Goal: Transaction & Acquisition: Purchase product/service

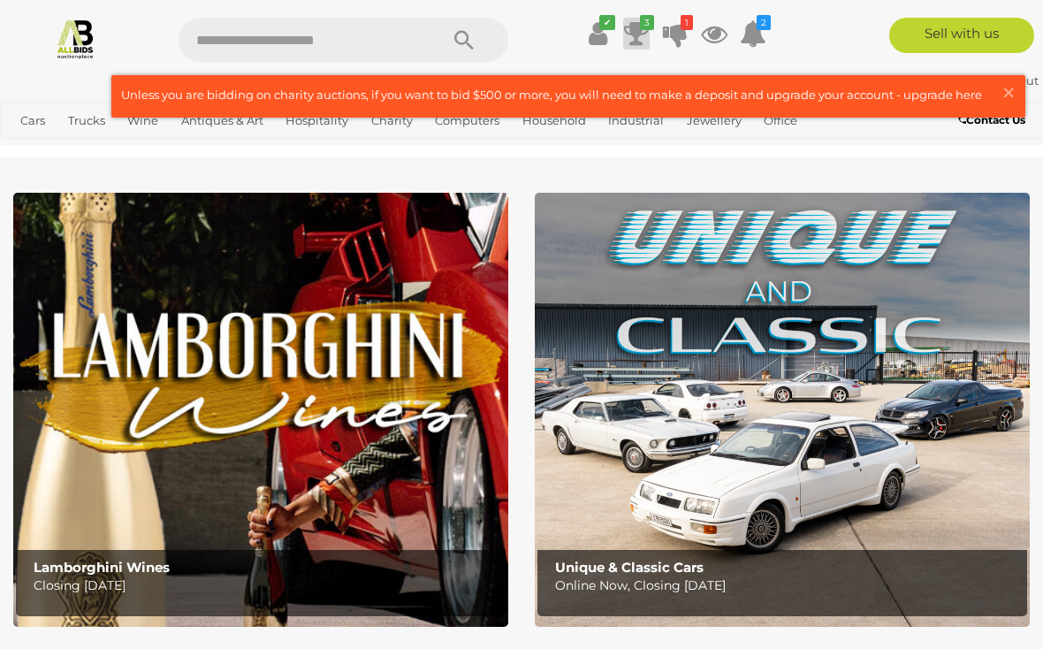
click at [637, 35] on icon at bounding box center [636, 34] width 25 height 32
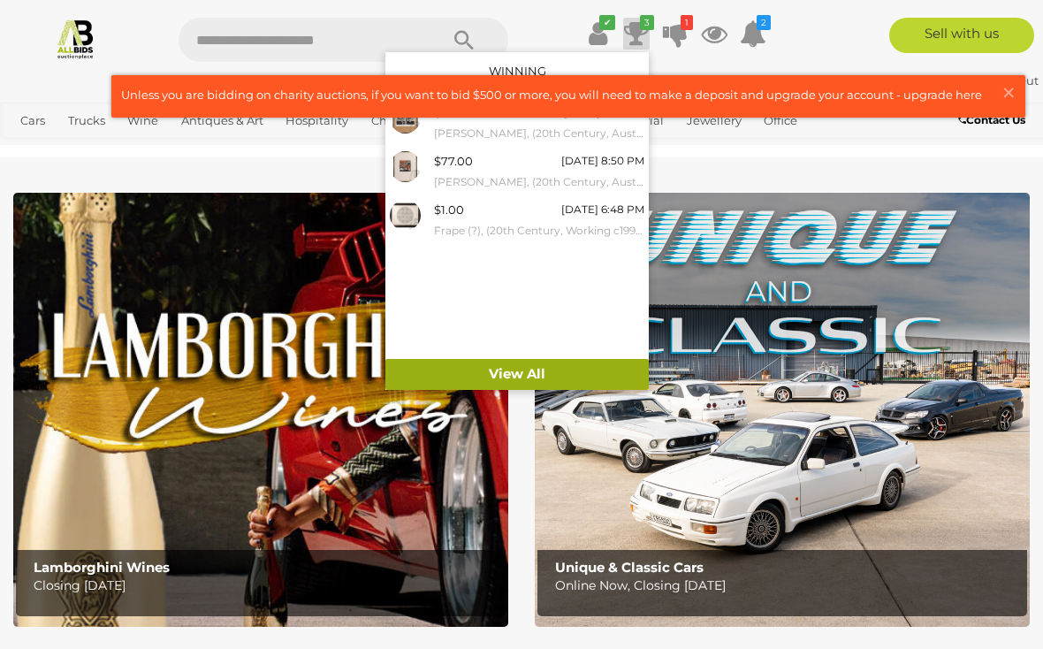
click at [528, 367] on link "View All" at bounding box center [516, 374] width 263 height 31
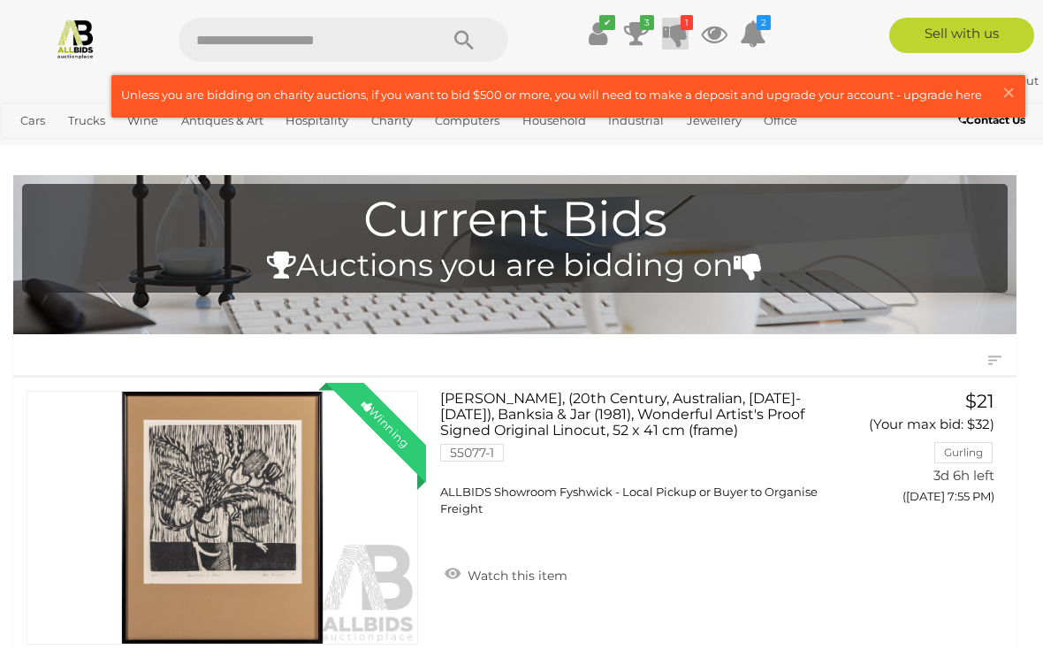
click at [684, 32] on icon at bounding box center [675, 34] width 25 height 32
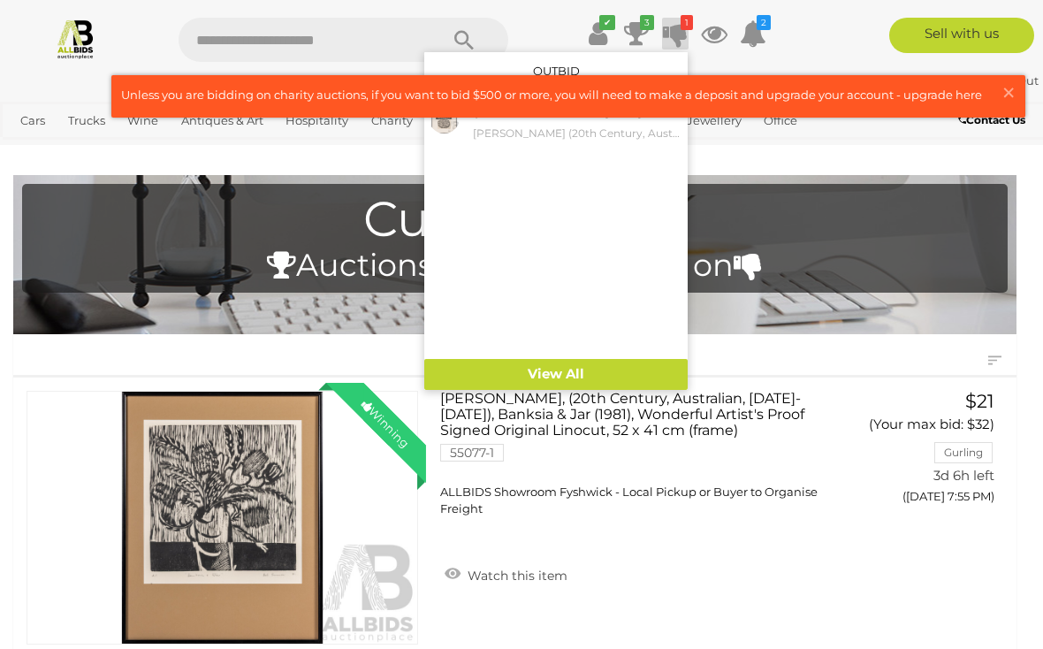
click at [818, 156] on div at bounding box center [521, 324] width 1043 height 649
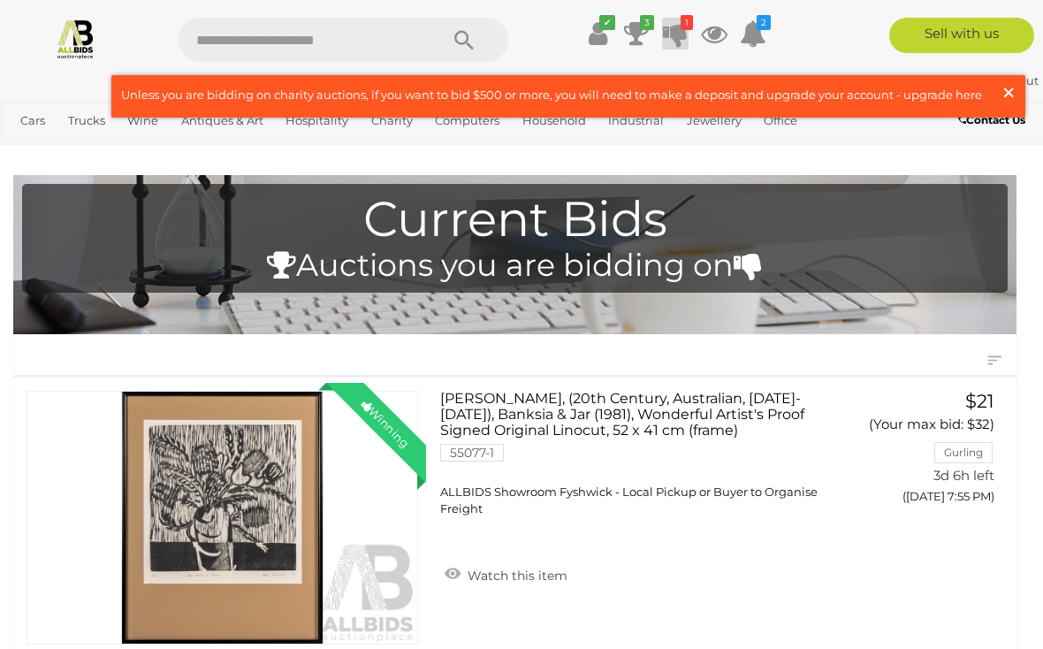
click at [1014, 95] on span "×" at bounding box center [1008, 92] width 16 height 34
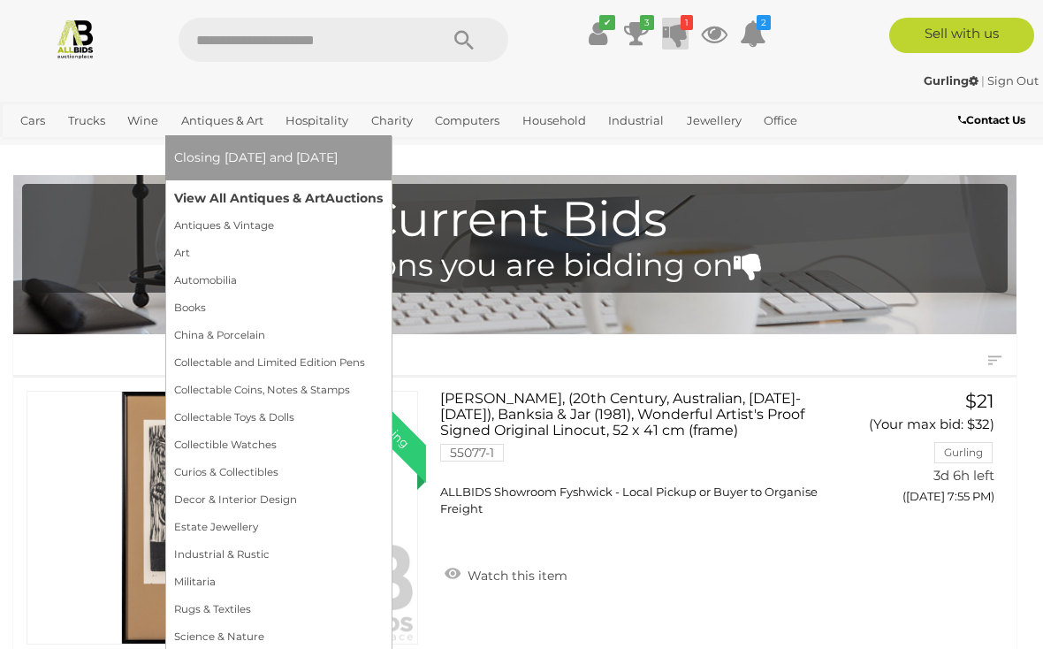
click at [297, 204] on link "View All Antiques & Art Auctions" at bounding box center [278, 198] width 209 height 27
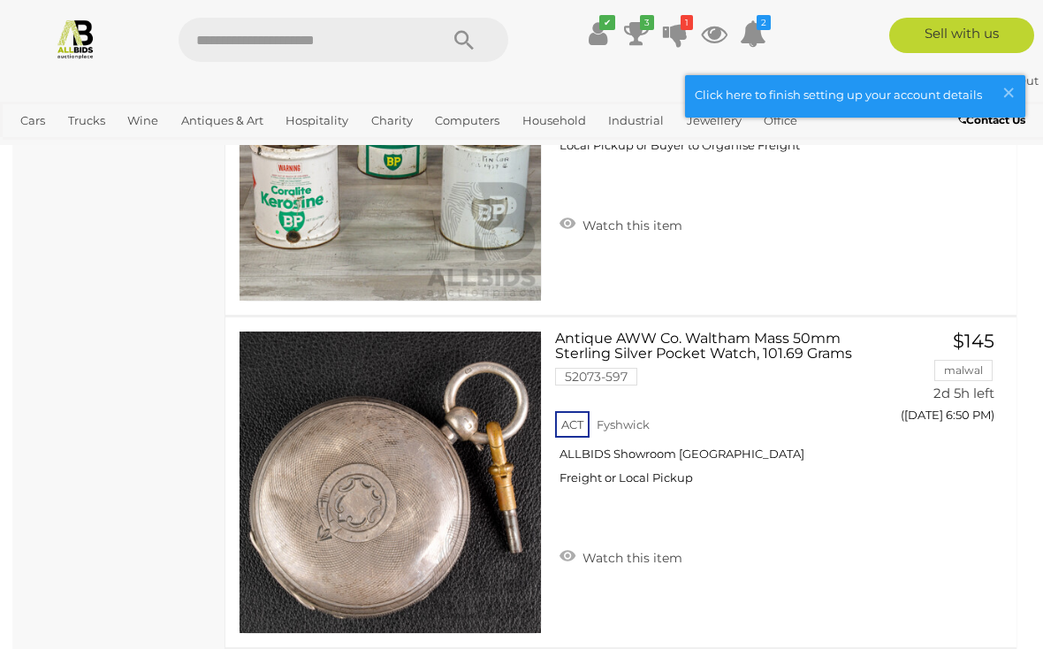
scroll to position [12592, 0]
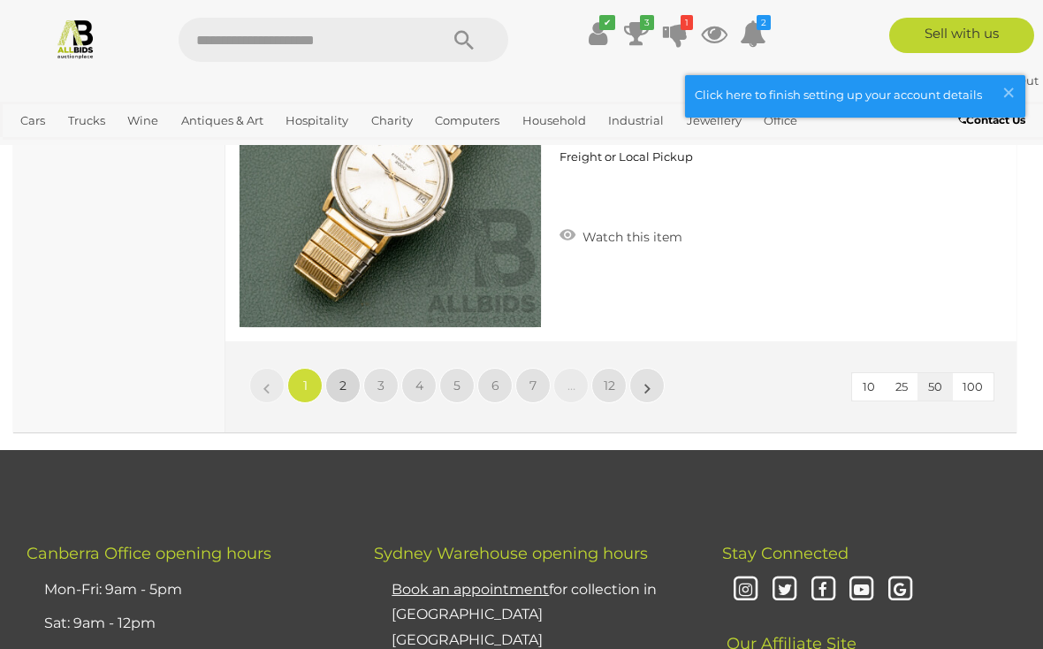
click at [342, 388] on link "2" at bounding box center [342, 385] width 35 height 35
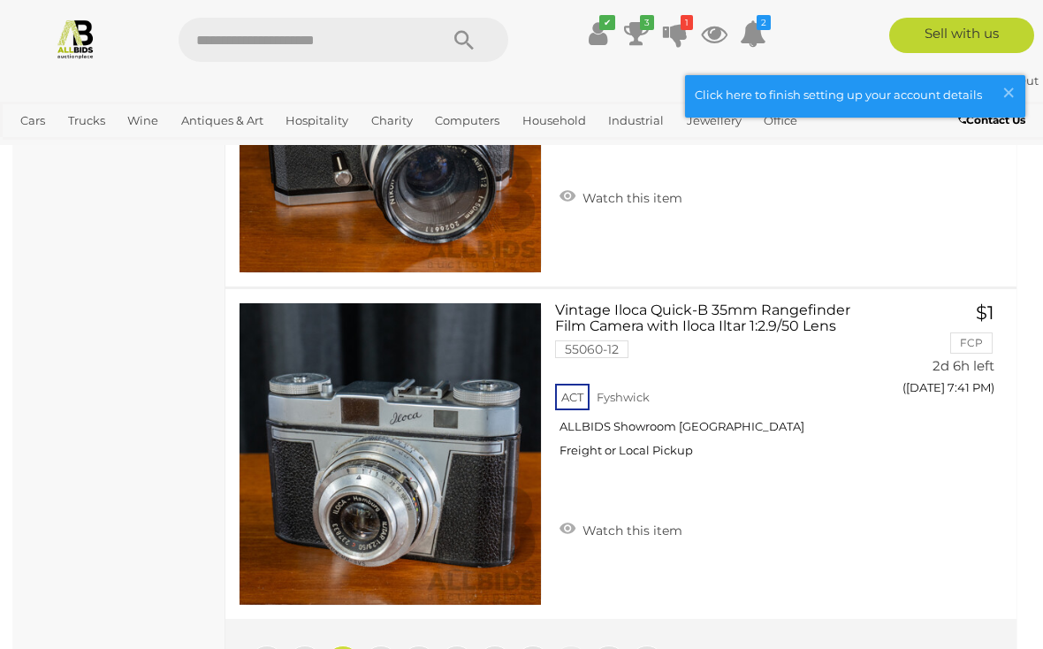
scroll to position [16912, 0]
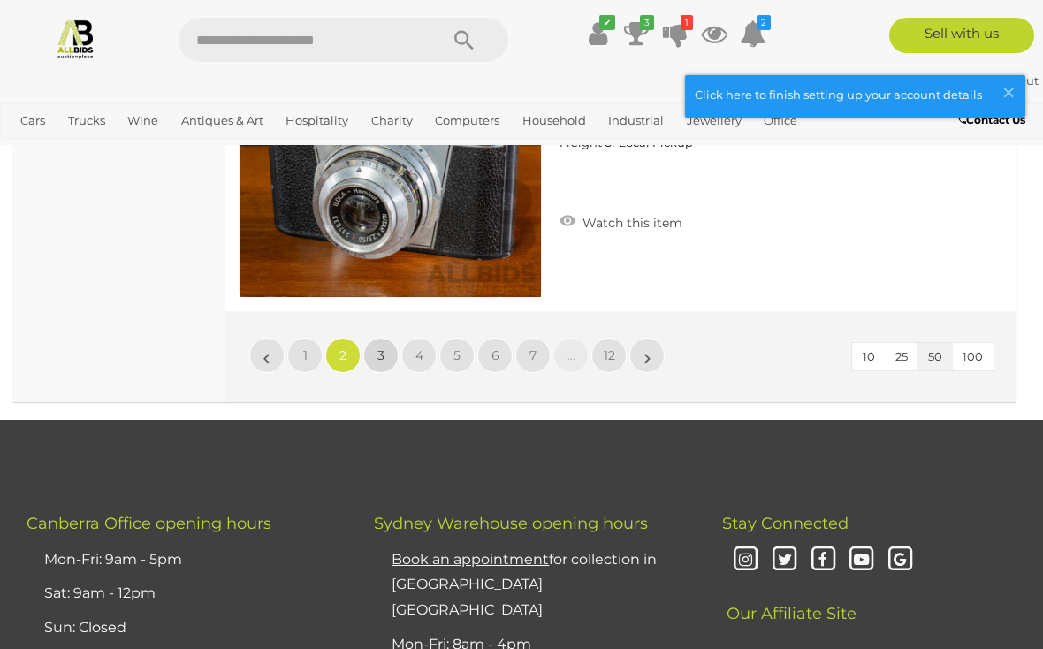
click at [384, 351] on link "3" at bounding box center [380, 355] width 35 height 35
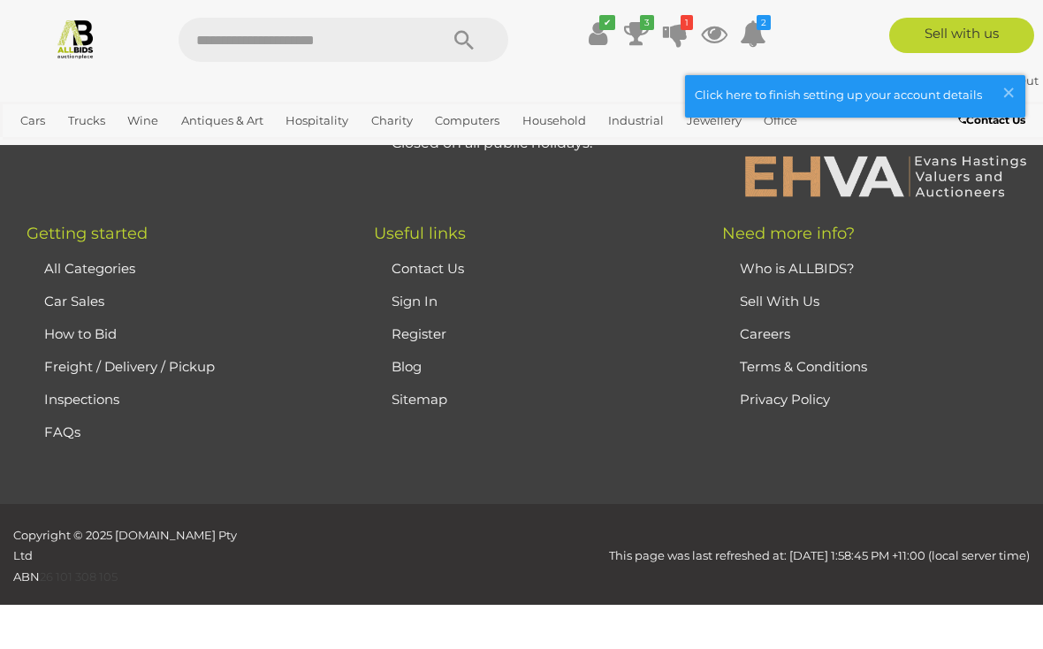
scroll to position [433, 0]
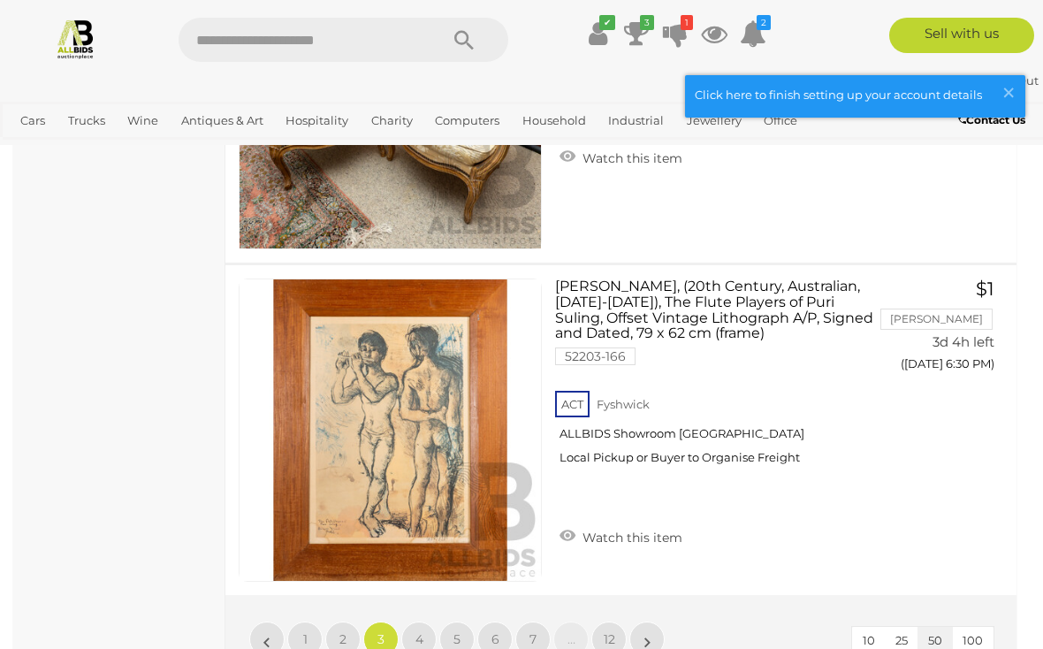
scroll to position [16657, 0]
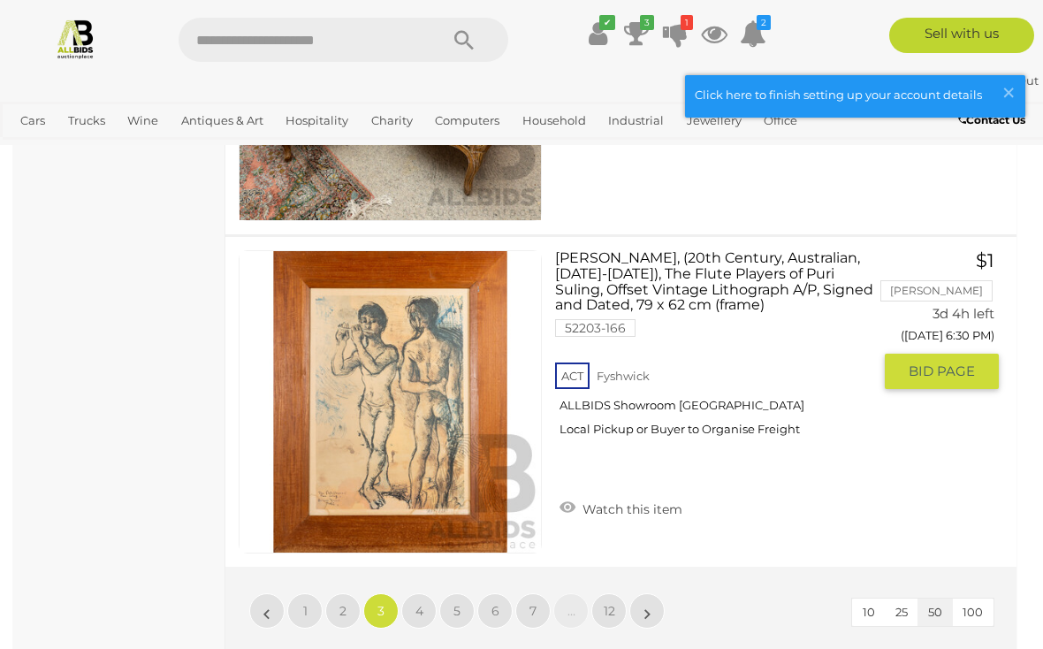
click at [453, 422] on img at bounding box center [389, 401] width 301 height 301
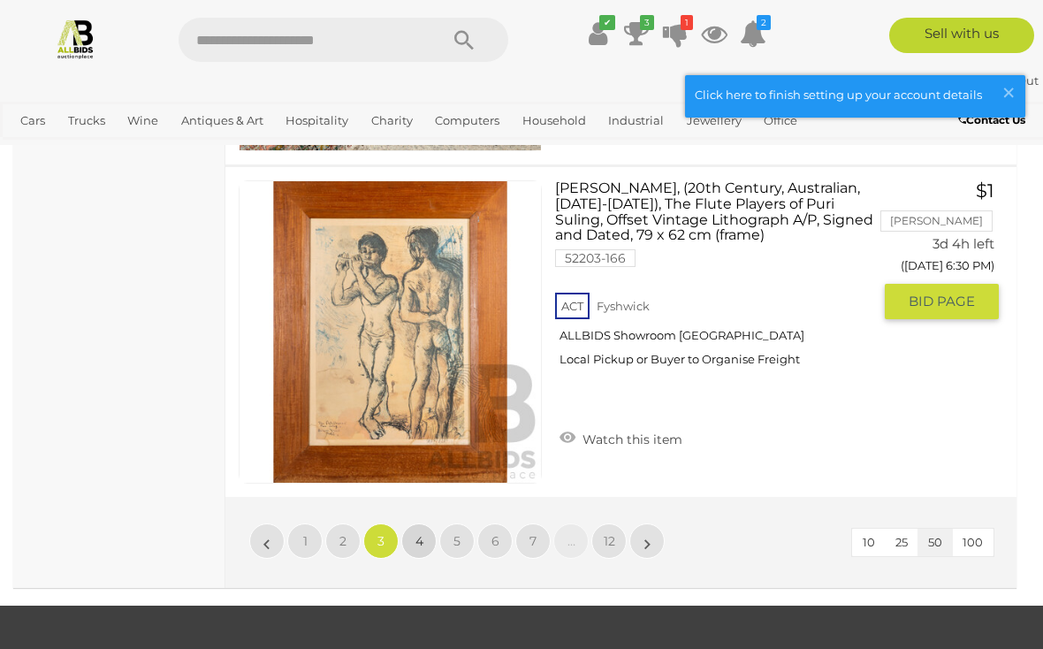
click at [415, 536] on span "4" at bounding box center [419, 541] width 8 height 16
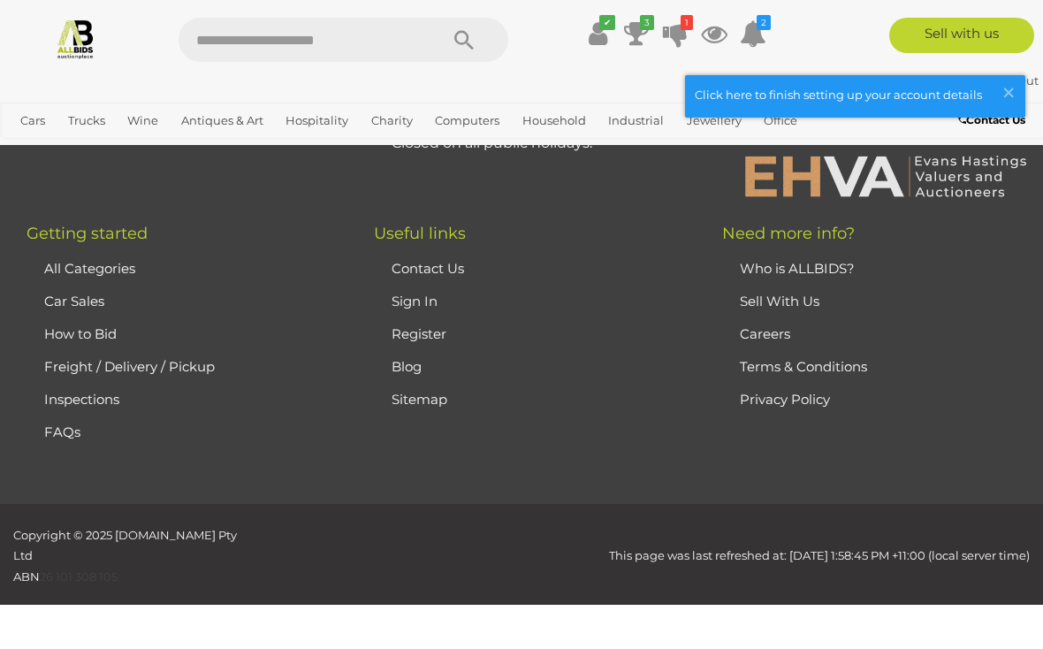
scroll to position [433, 0]
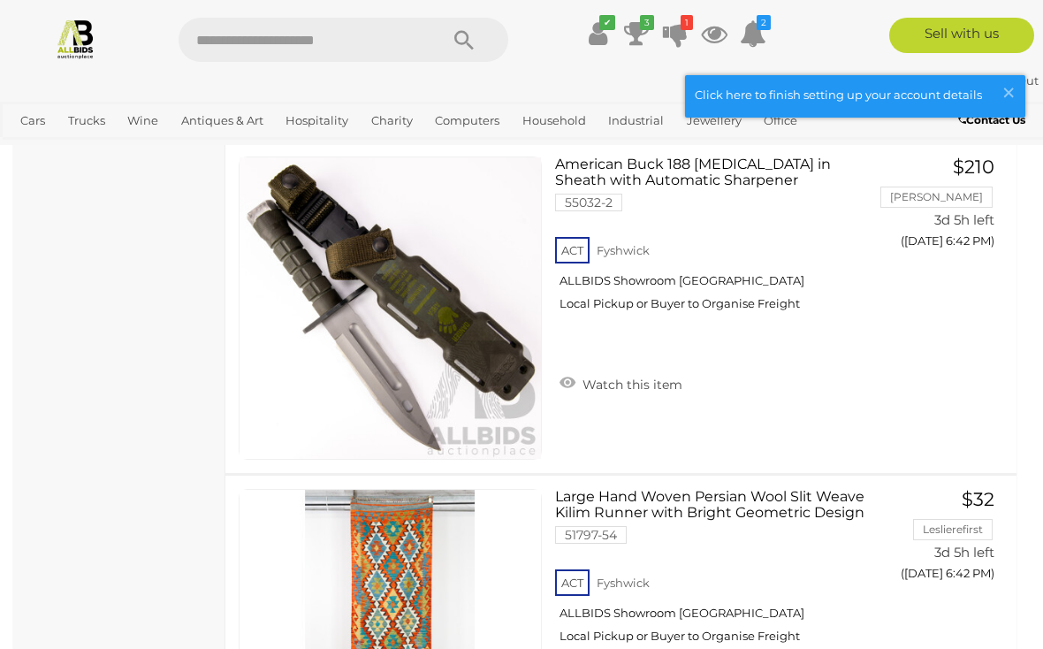
scroll to position [7116, 0]
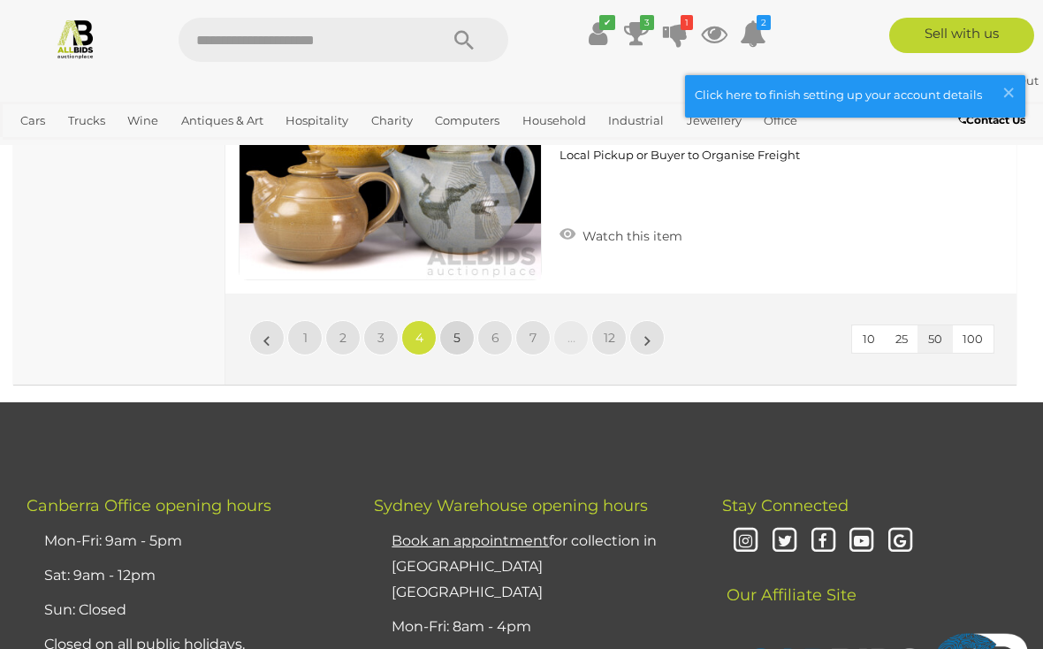
click at [456, 330] on span "5" at bounding box center [456, 338] width 7 height 16
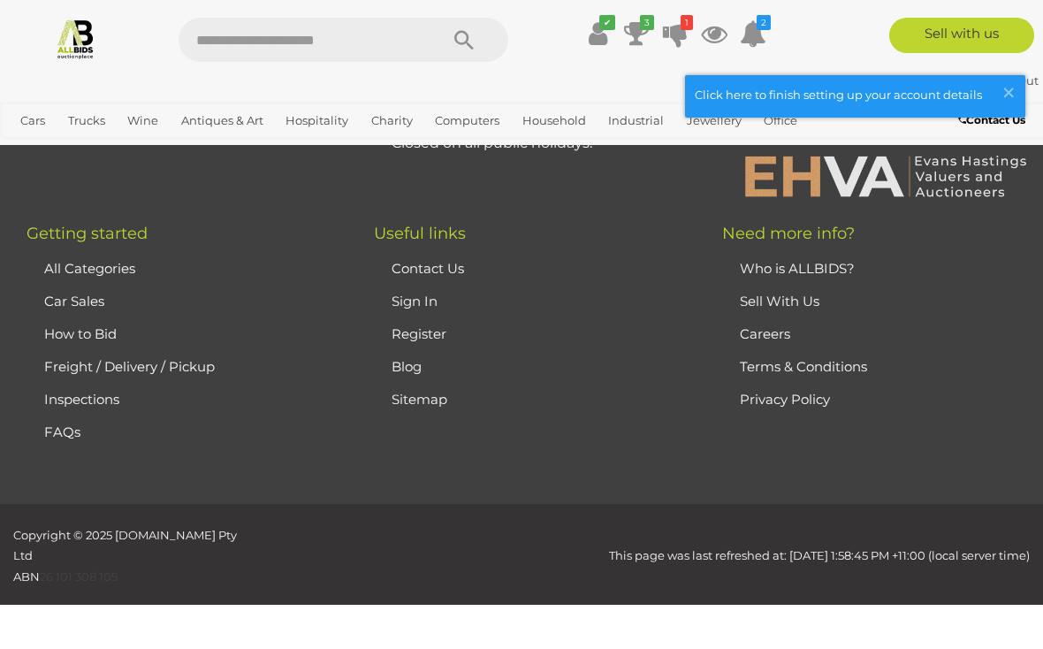
scroll to position [433, 0]
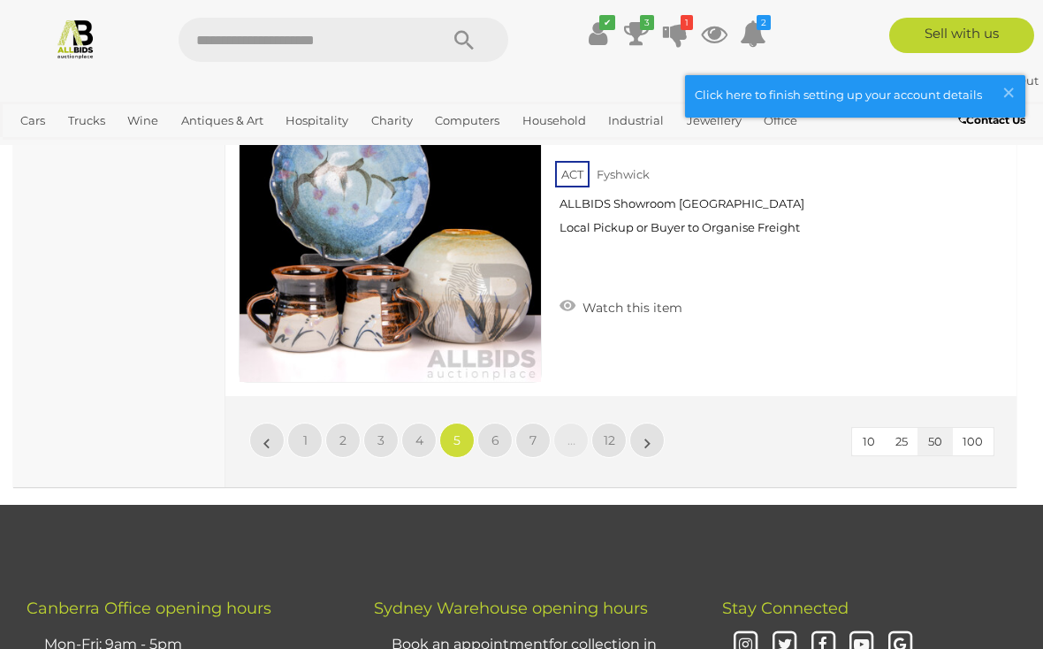
scroll to position [16930, 0]
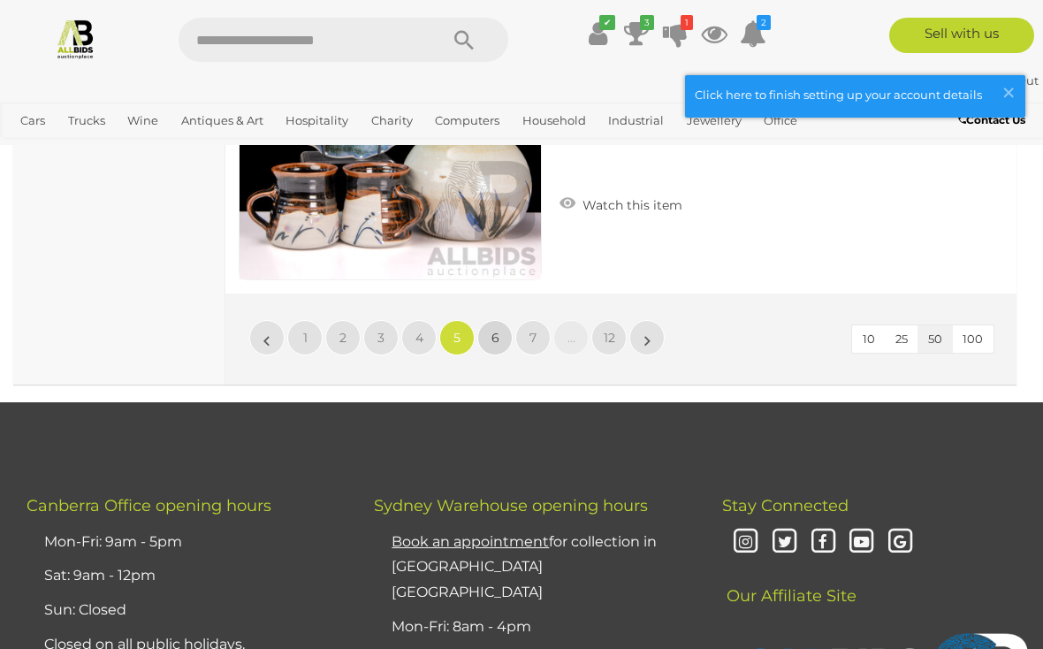
click at [502, 327] on link "6" at bounding box center [494, 337] width 35 height 35
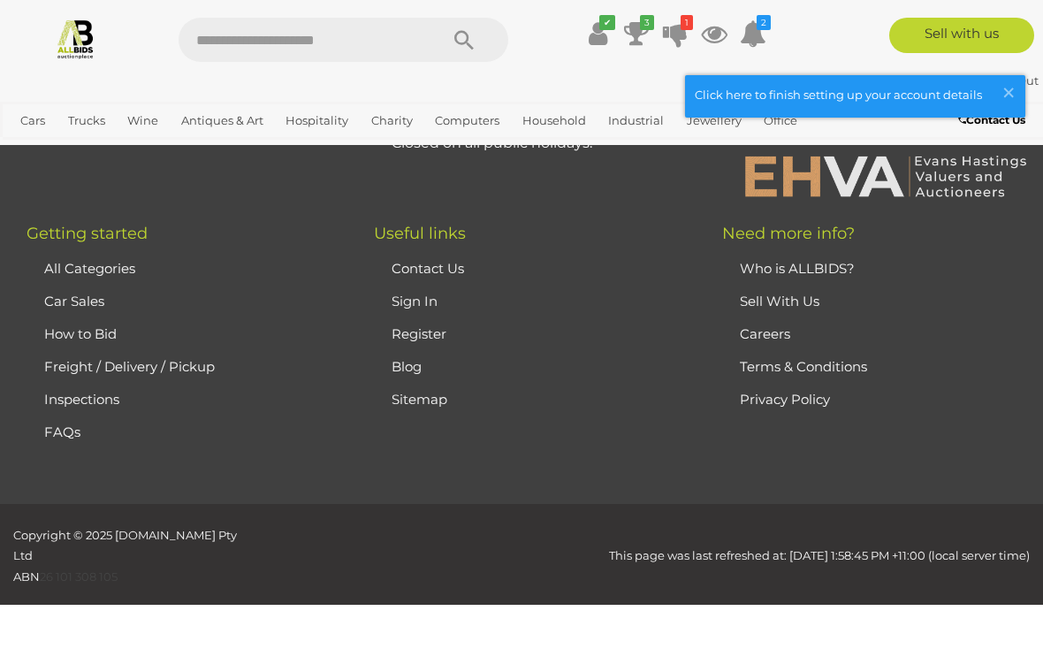
scroll to position [433, 0]
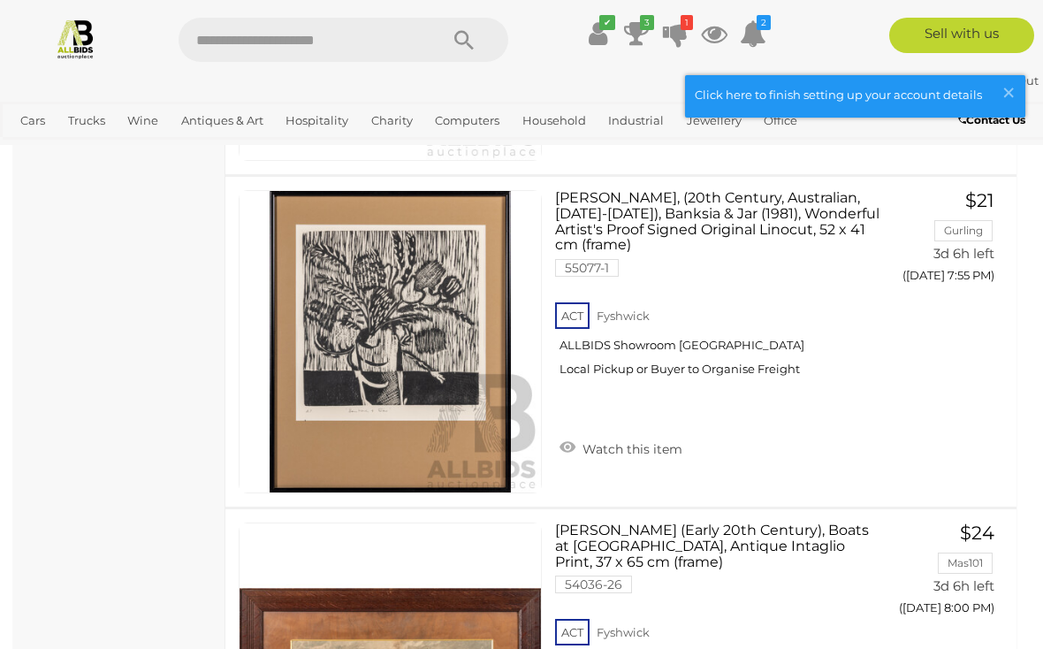
scroll to position [6062, 0]
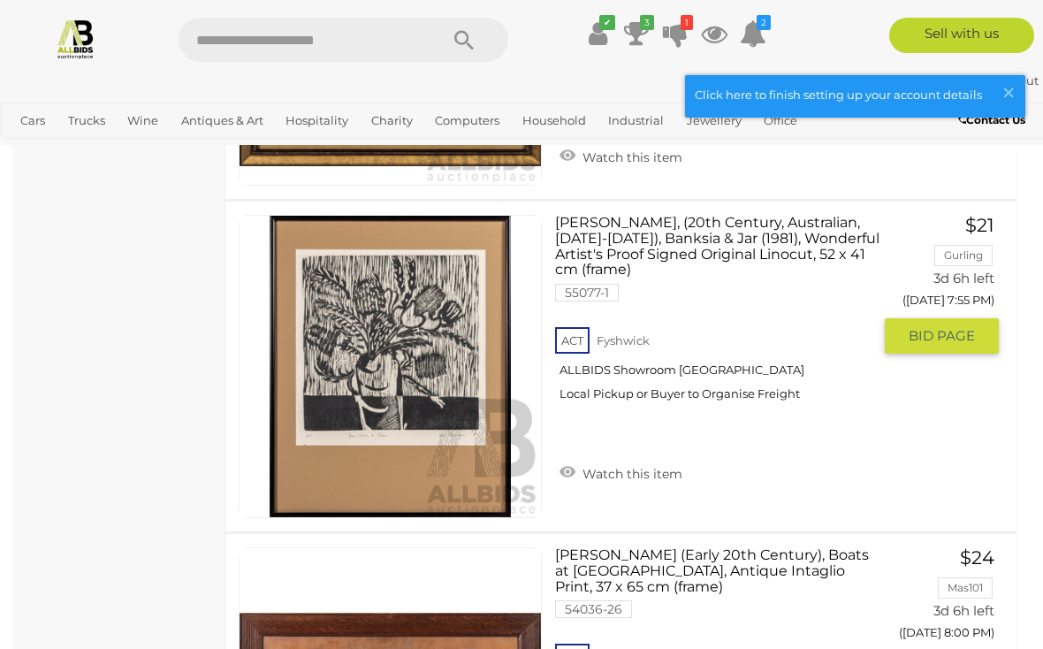
click at [405, 421] on img at bounding box center [389, 366] width 301 height 301
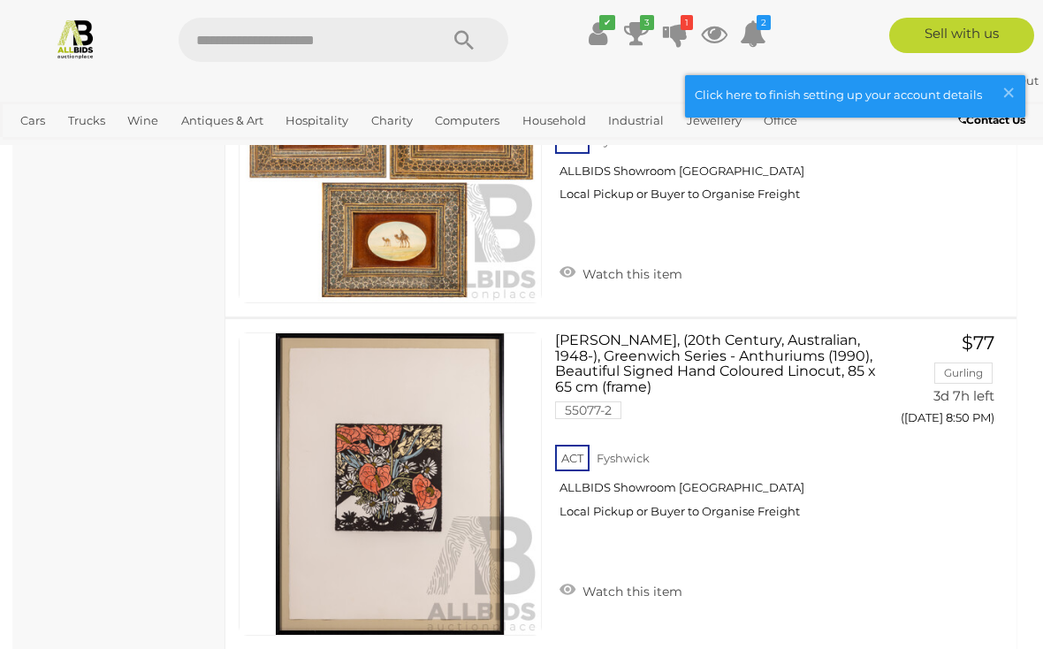
scroll to position [9607, 0]
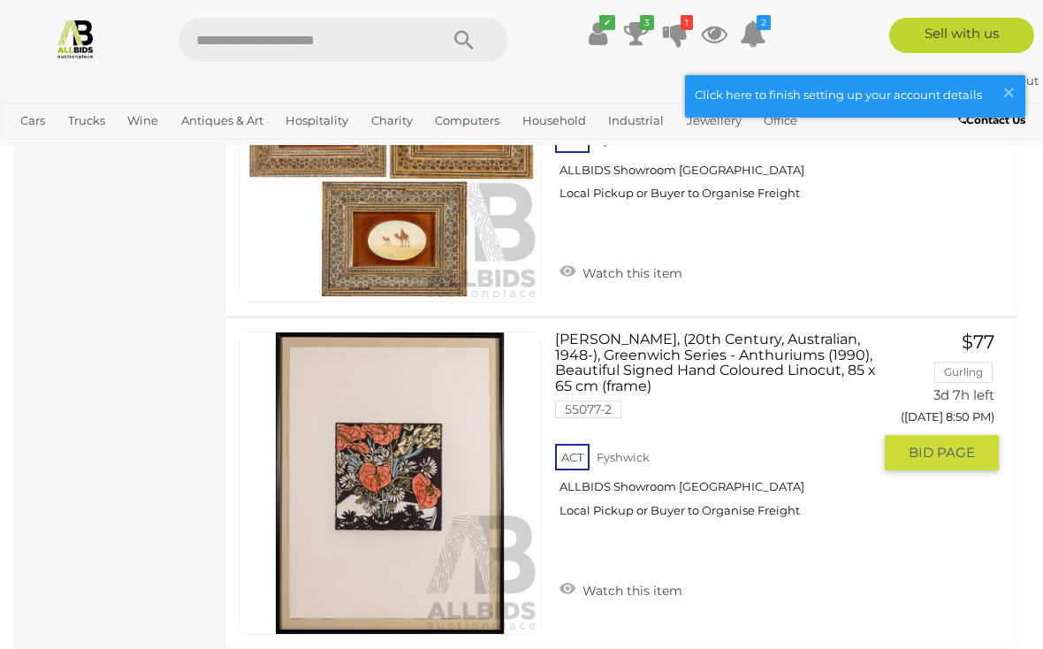
click at [680, 357] on link "David Preston, (20th Century, Australian, 1948-), Greenwich Series - Anthuriums…" at bounding box center [719, 431] width 303 height 200
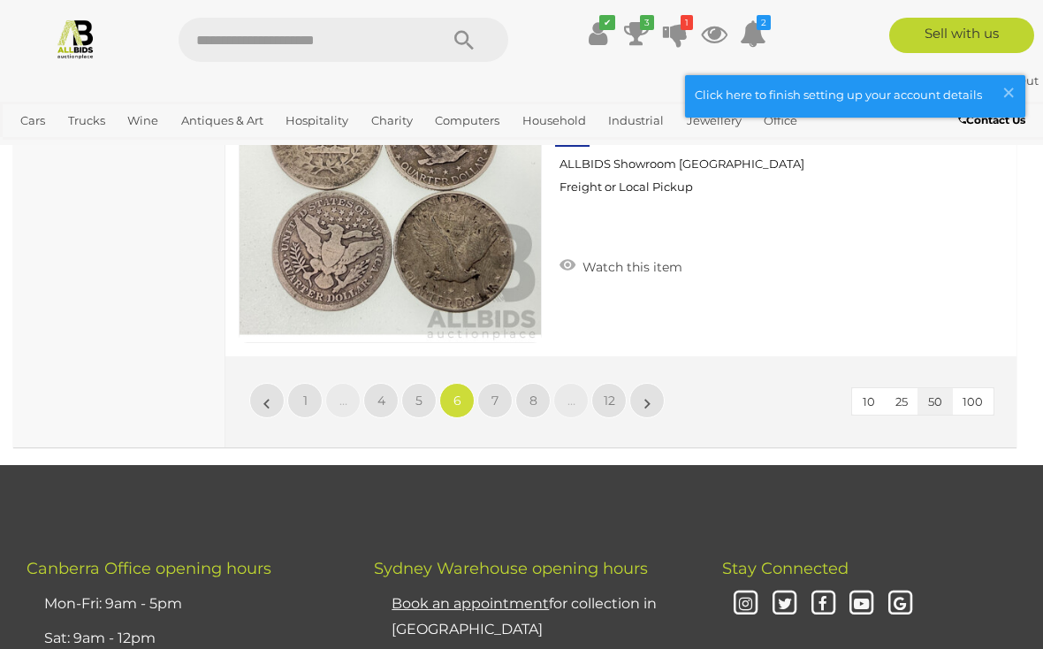
scroll to position [16924, 0]
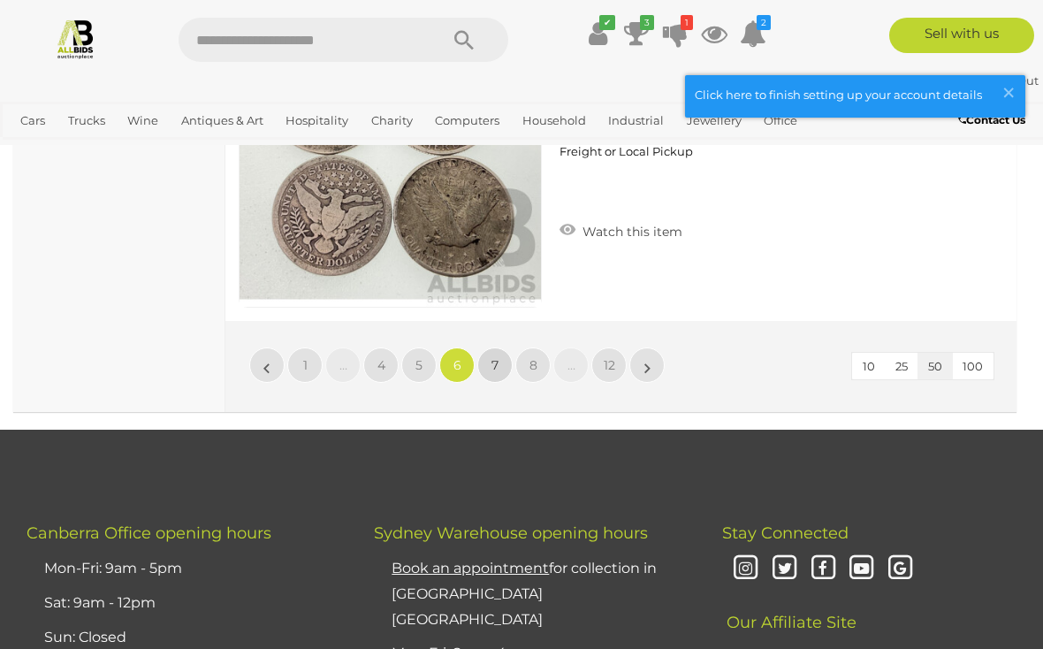
click at [491, 357] on span "7" at bounding box center [494, 365] width 7 height 16
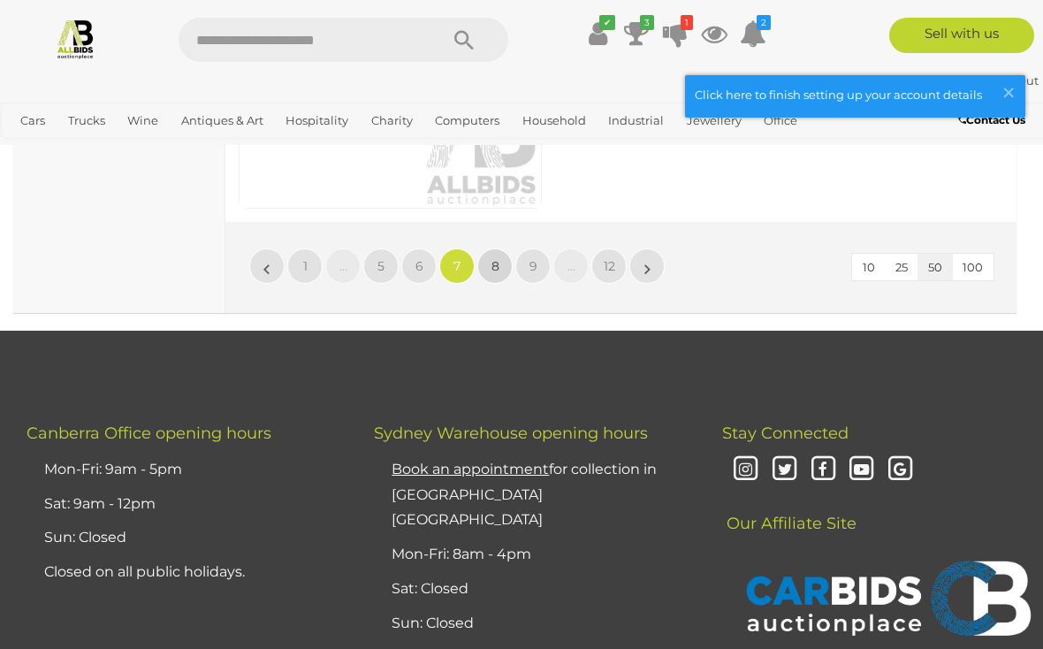
click at [492, 258] on span "8" at bounding box center [495, 266] width 8 height 16
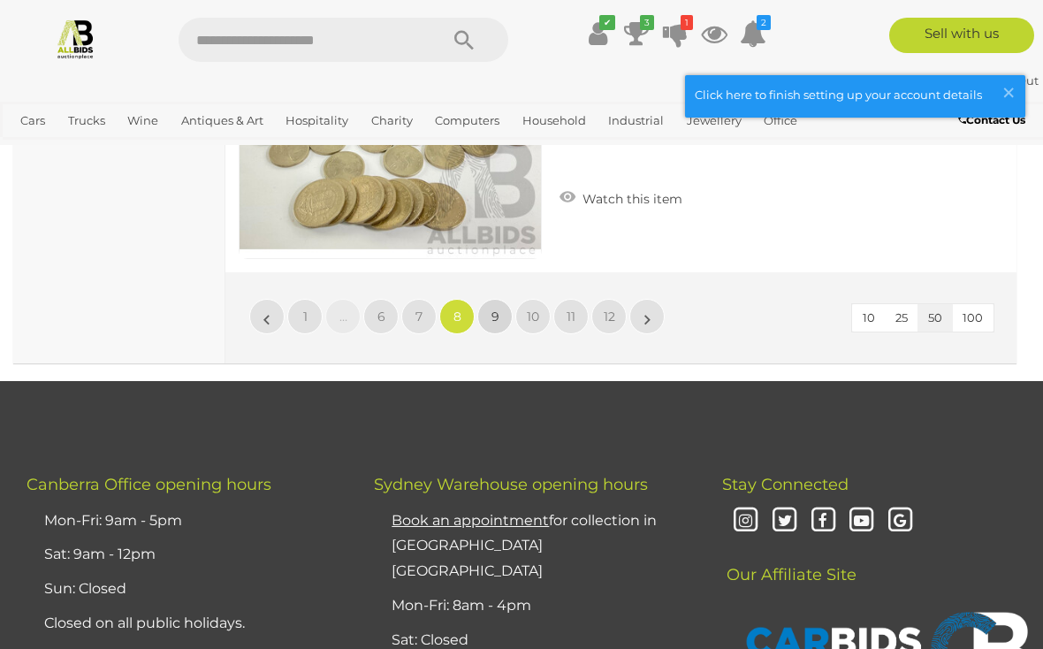
click at [498, 299] on link "9" at bounding box center [494, 316] width 35 height 35
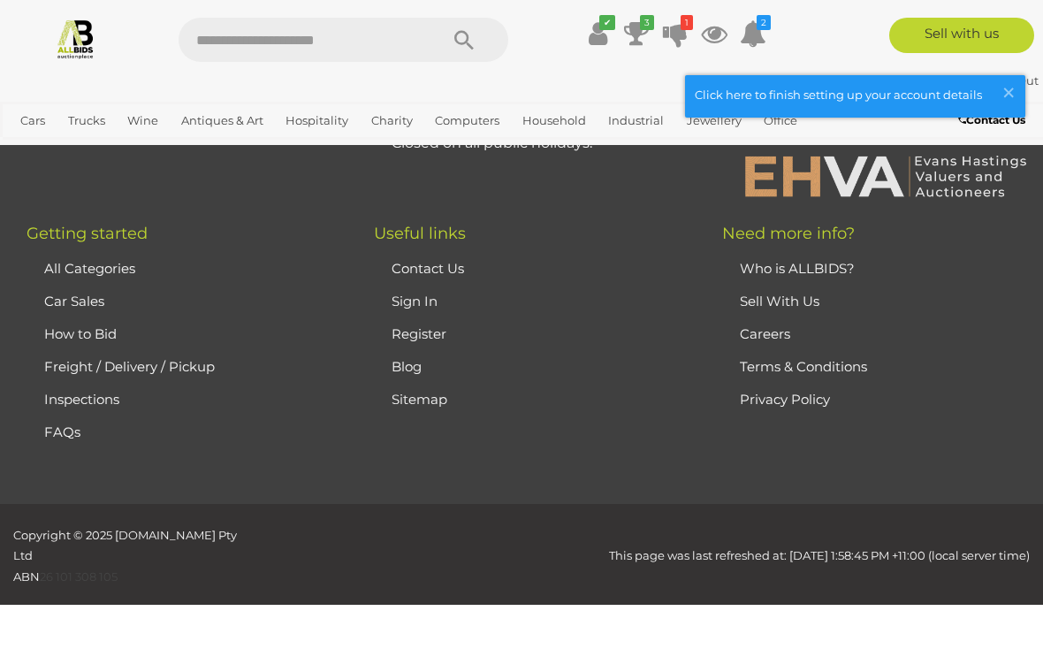
scroll to position [433, 0]
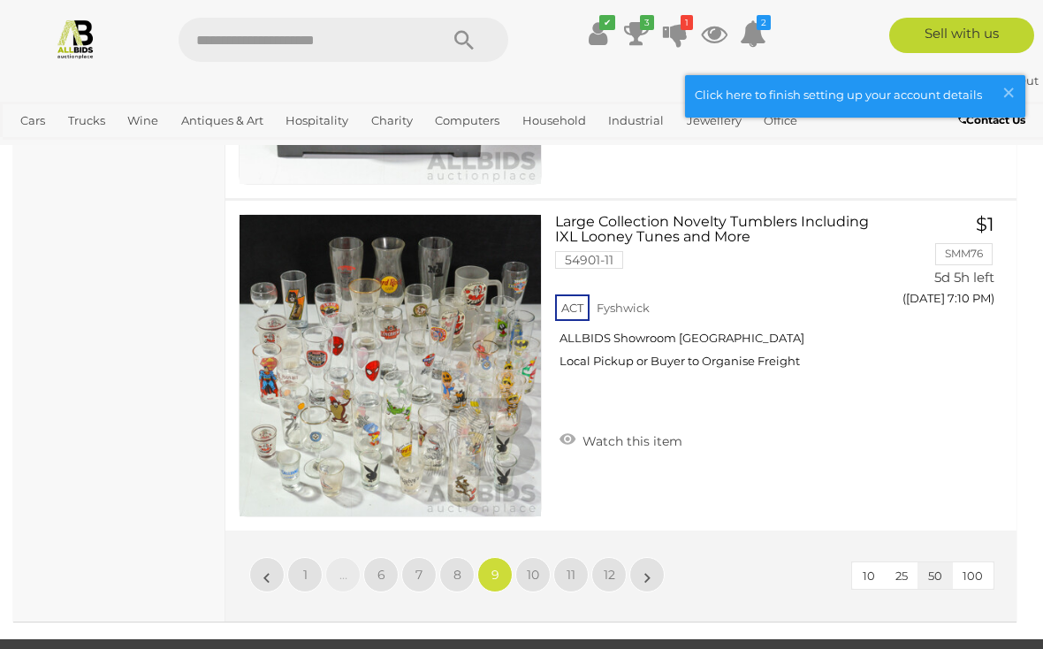
scroll to position [16753, 0]
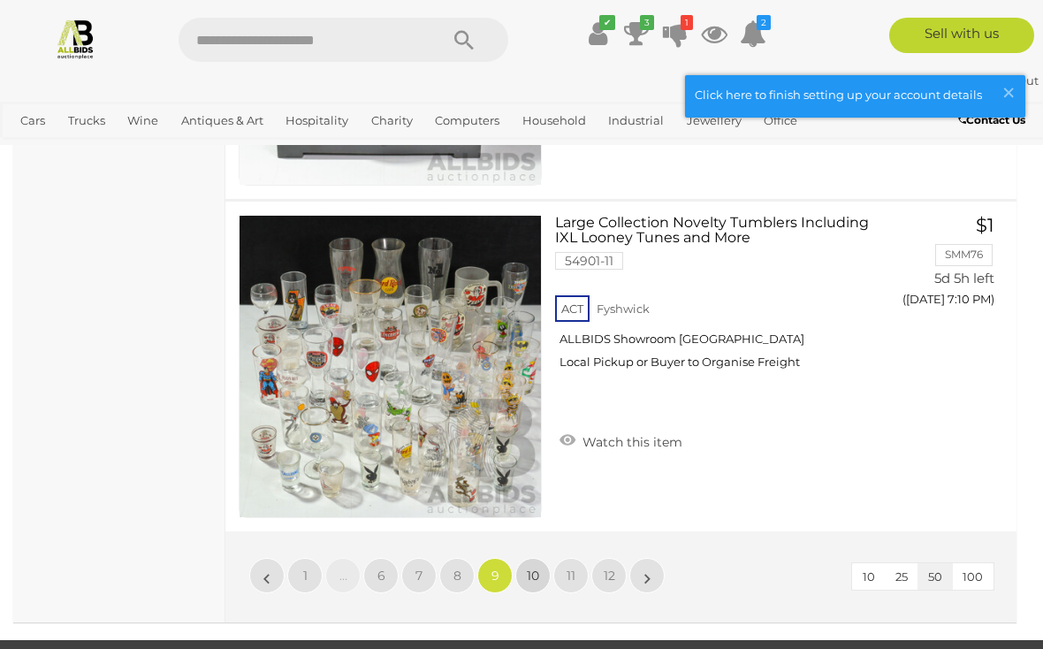
click at [538, 567] on span "10" at bounding box center [533, 575] width 12 height 16
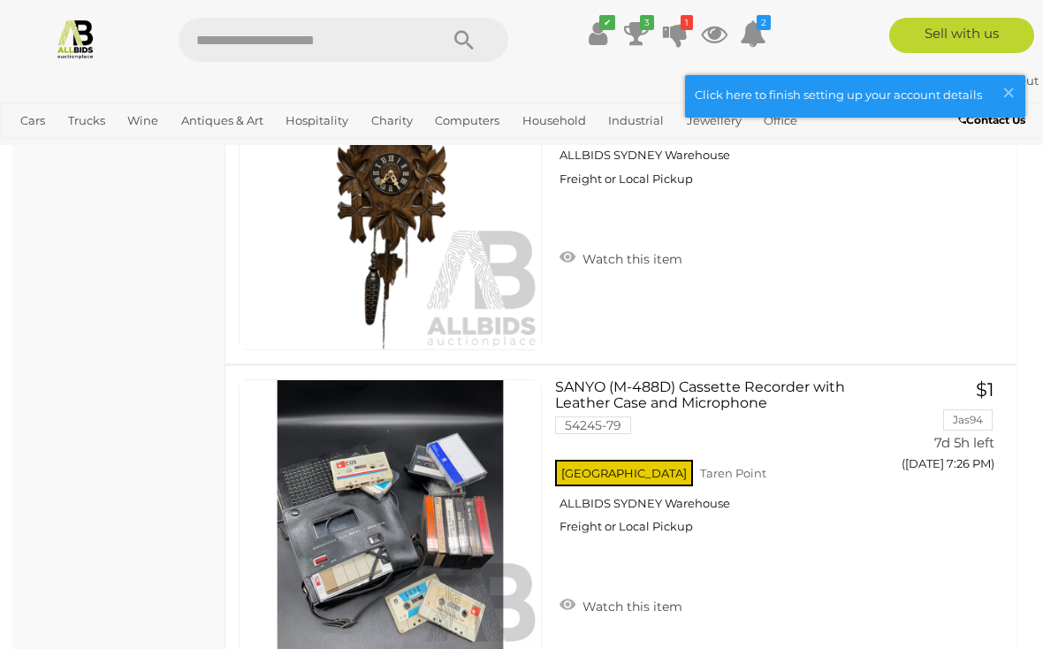
scroll to position [14344, 0]
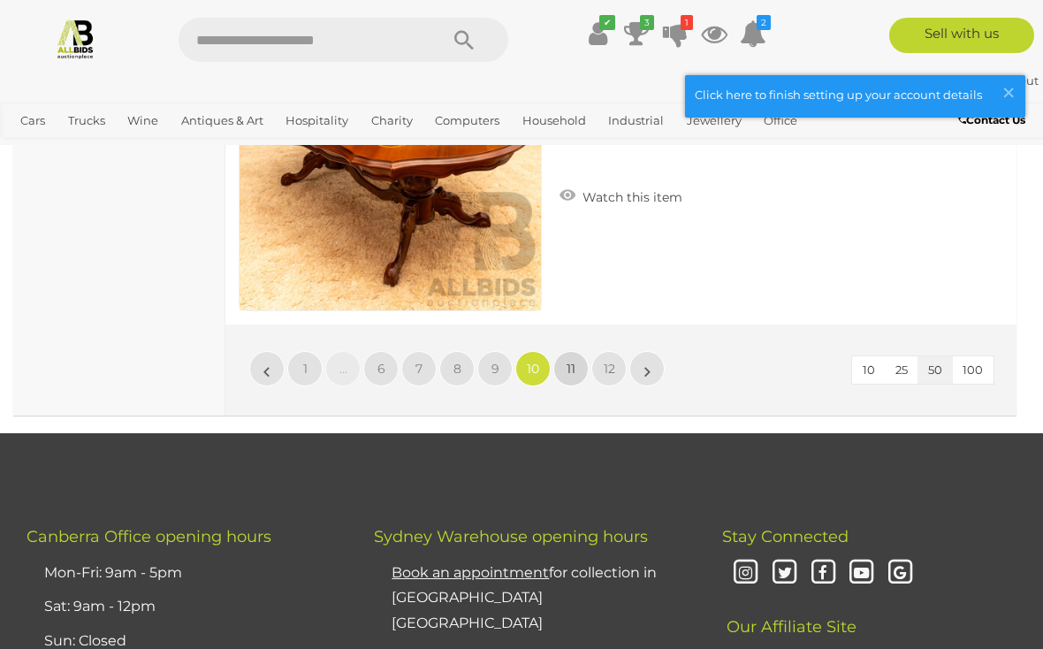
click at [574, 361] on span "11" at bounding box center [570, 369] width 9 height 16
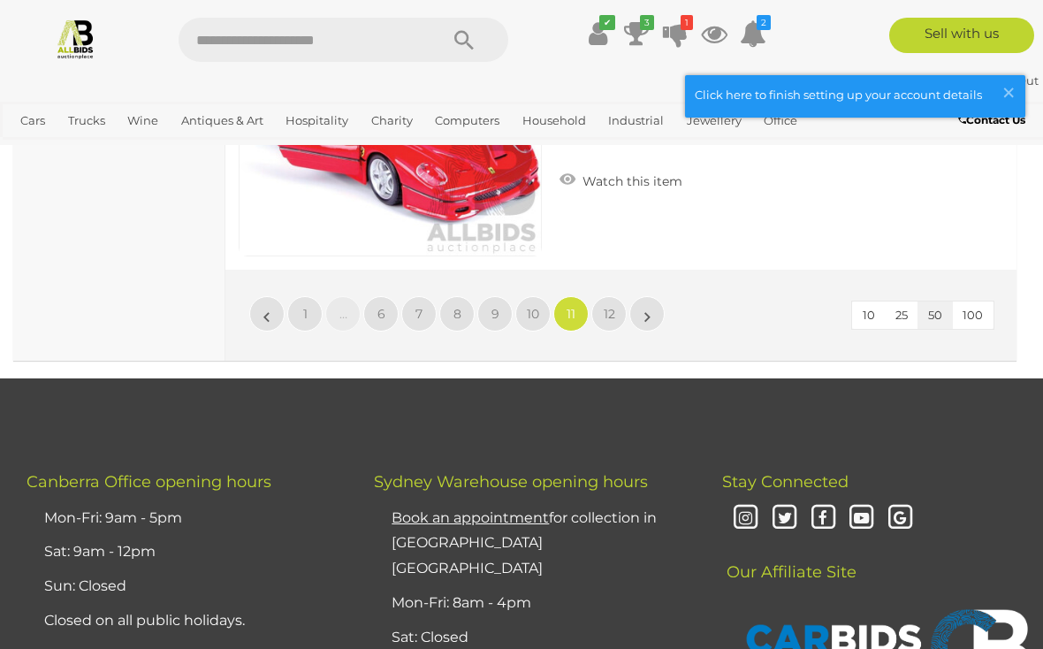
scroll to position [16957, 0]
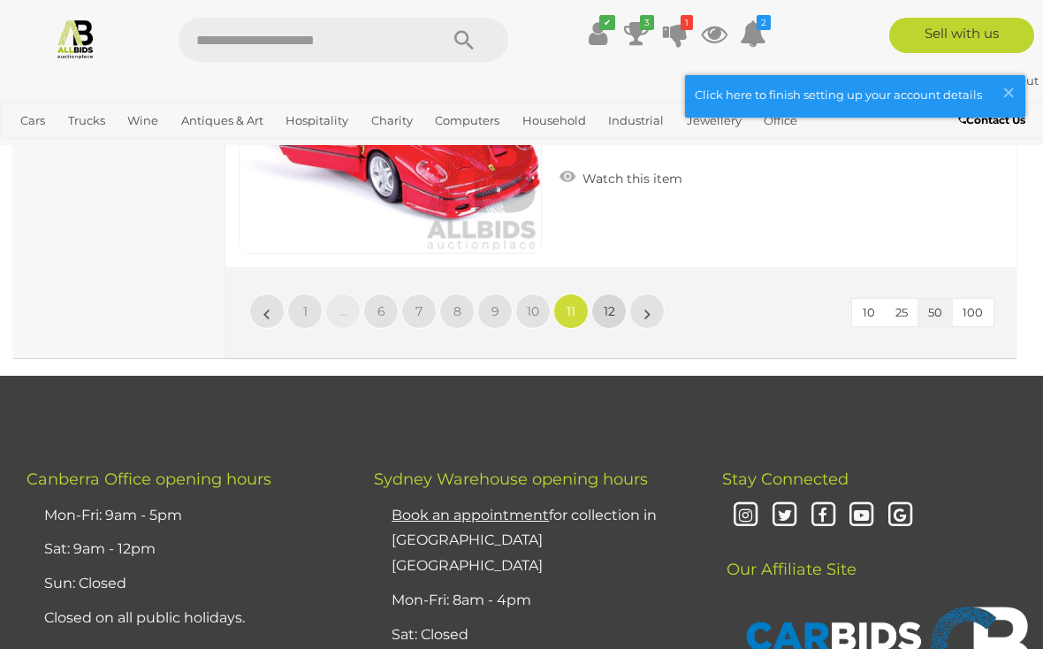
click at [604, 308] on span "12" at bounding box center [609, 311] width 11 height 16
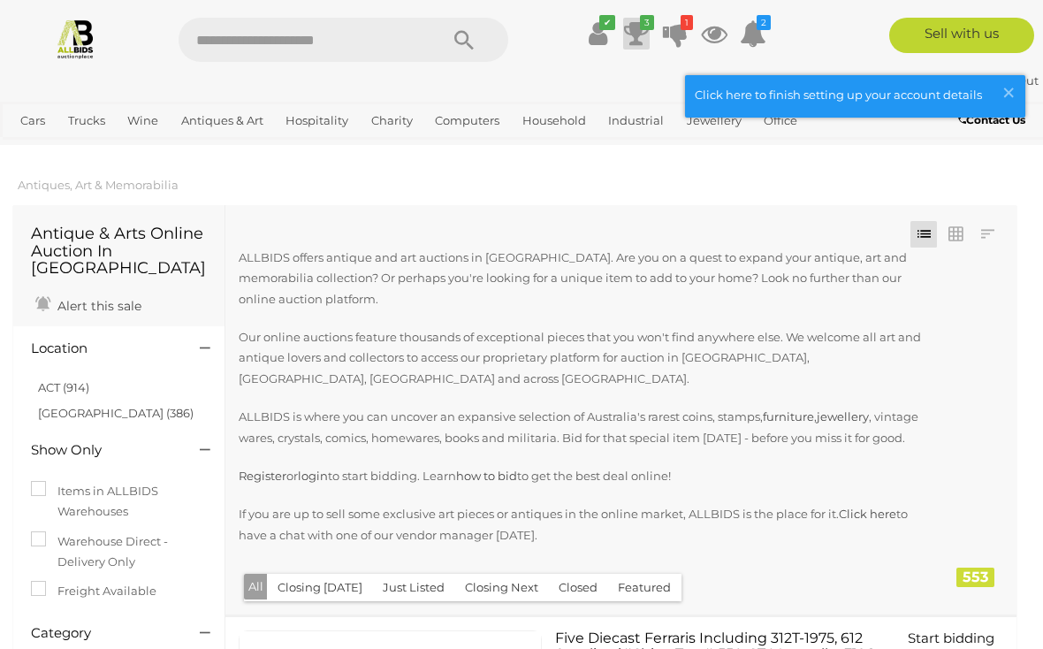
click at [648, 29] on icon "3" at bounding box center [647, 22] width 14 height 15
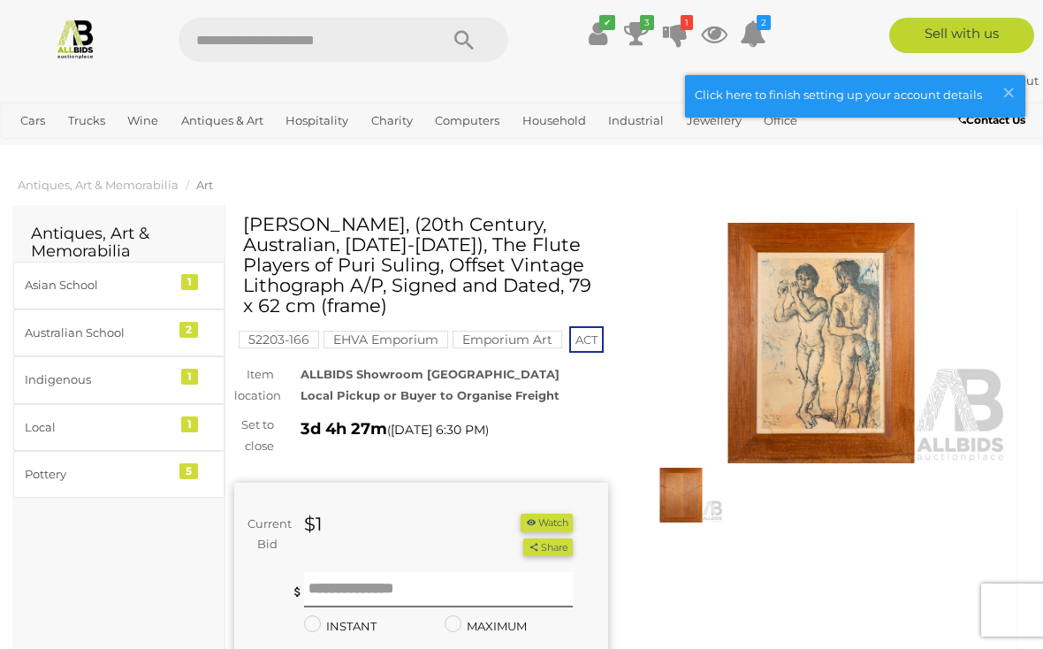
click at [673, 505] on img at bounding box center [681, 494] width 85 height 55
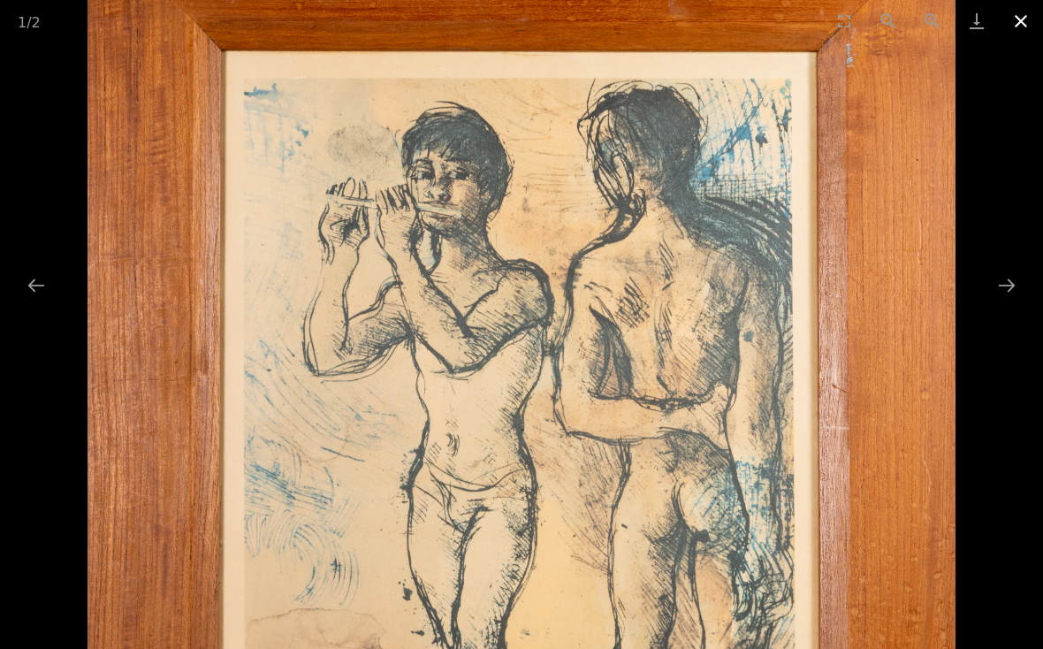
click at [1022, 28] on button "Close gallery" at bounding box center [1021, 21] width 44 height 42
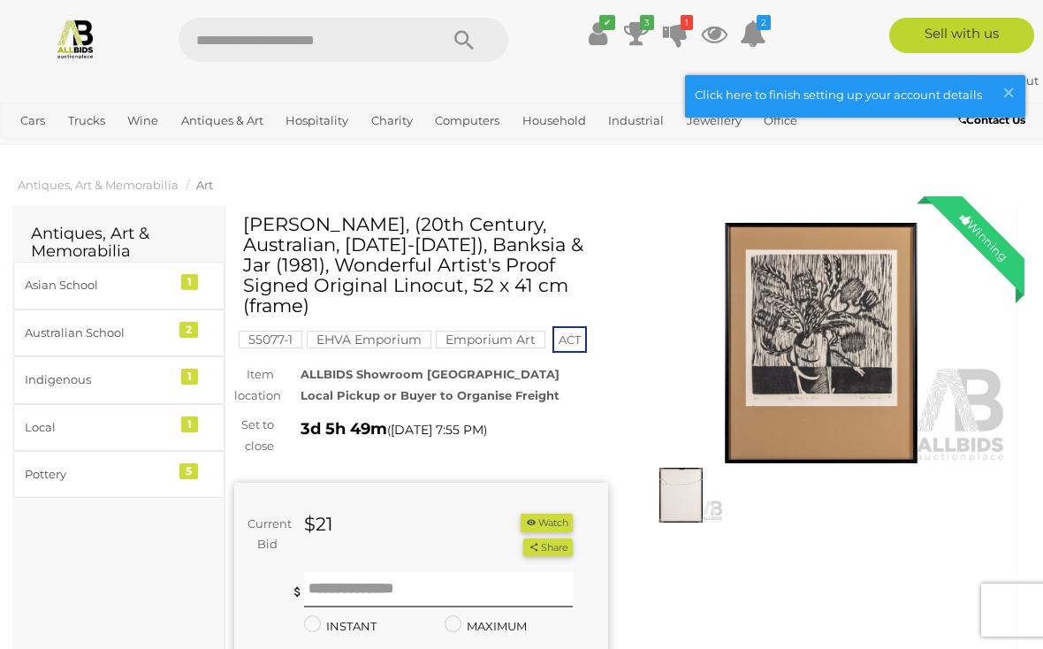
click at [827, 347] on img at bounding box center [822, 343] width 374 height 240
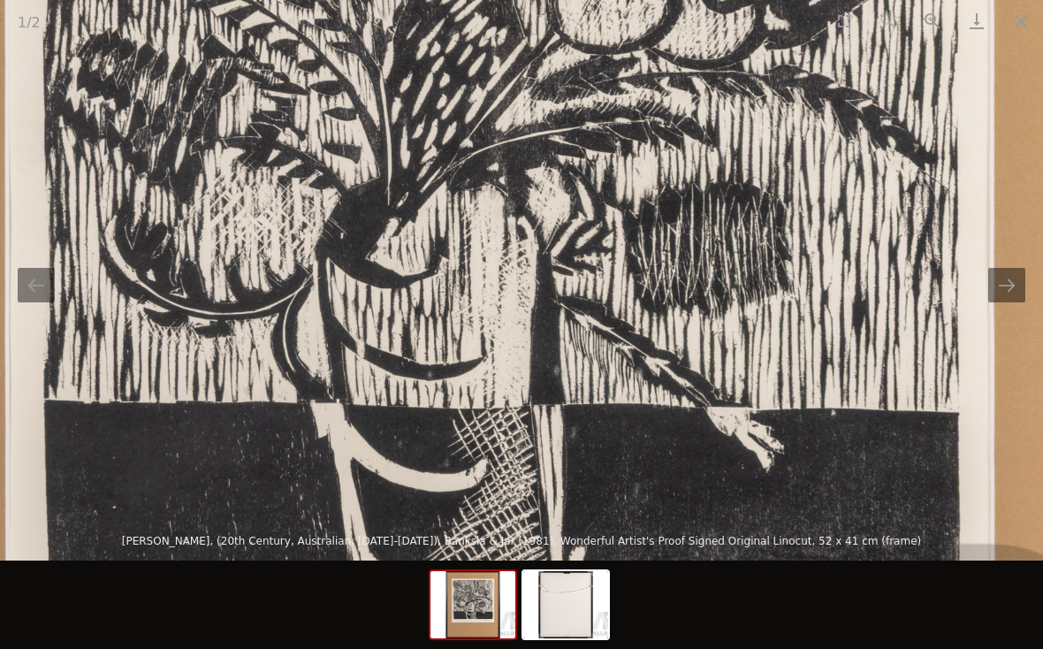
scroll to position [52, 0]
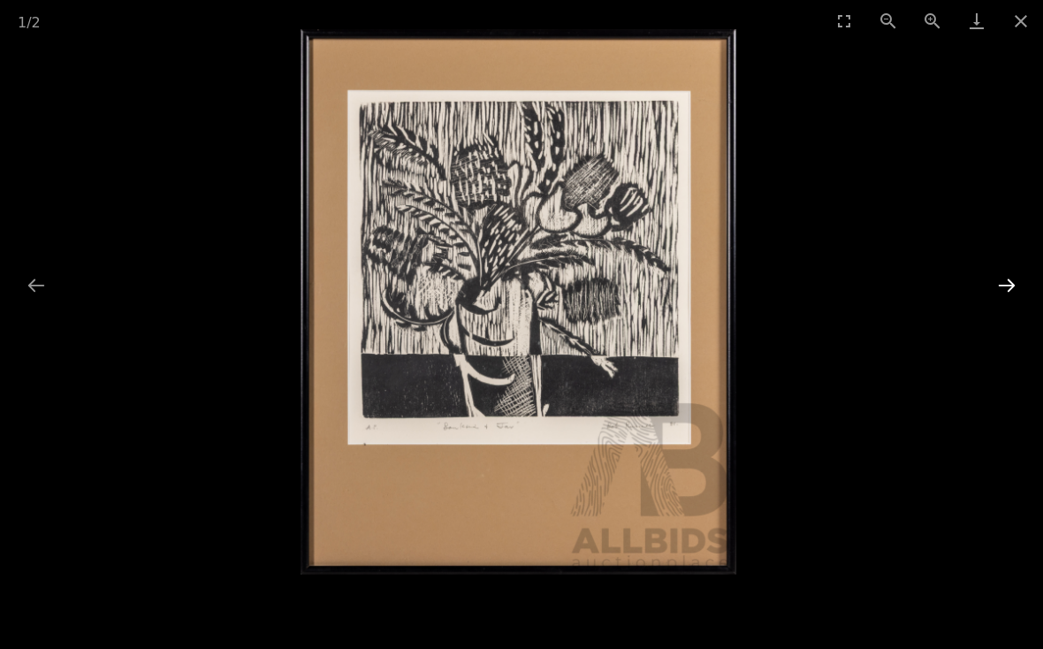
click at [1003, 300] on button "Next slide" at bounding box center [1006, 285] width 37 height 34
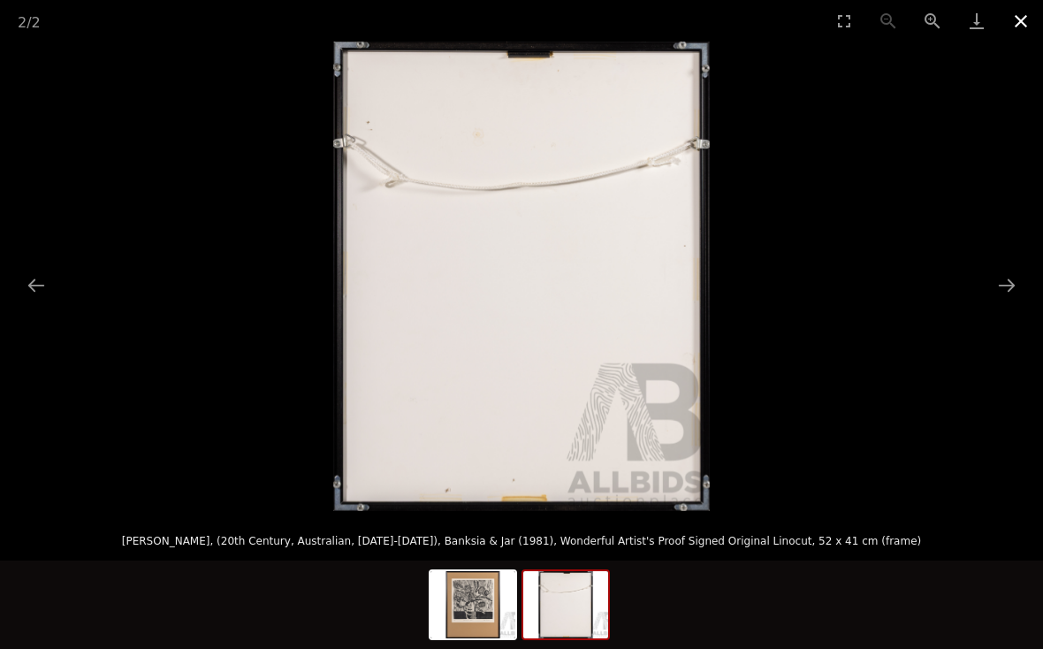
click at [1022, 22] on button "Close gallery" at bounding box center [1021, 21] width 44 height 42
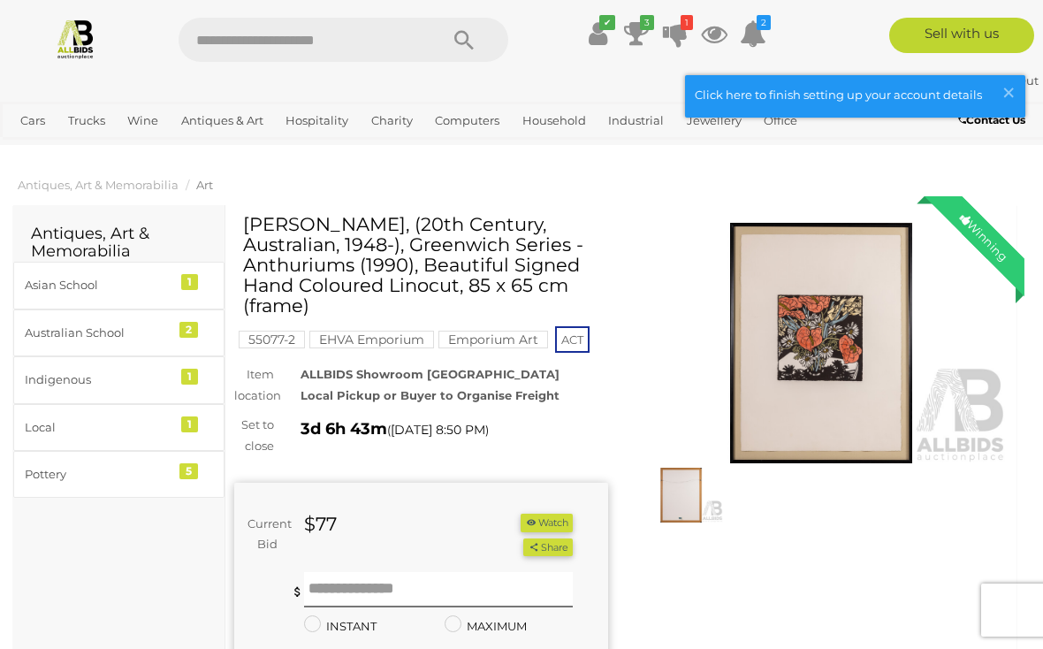
click at [835, 346] on img at bounding box center [822, 343] width 374 height 240
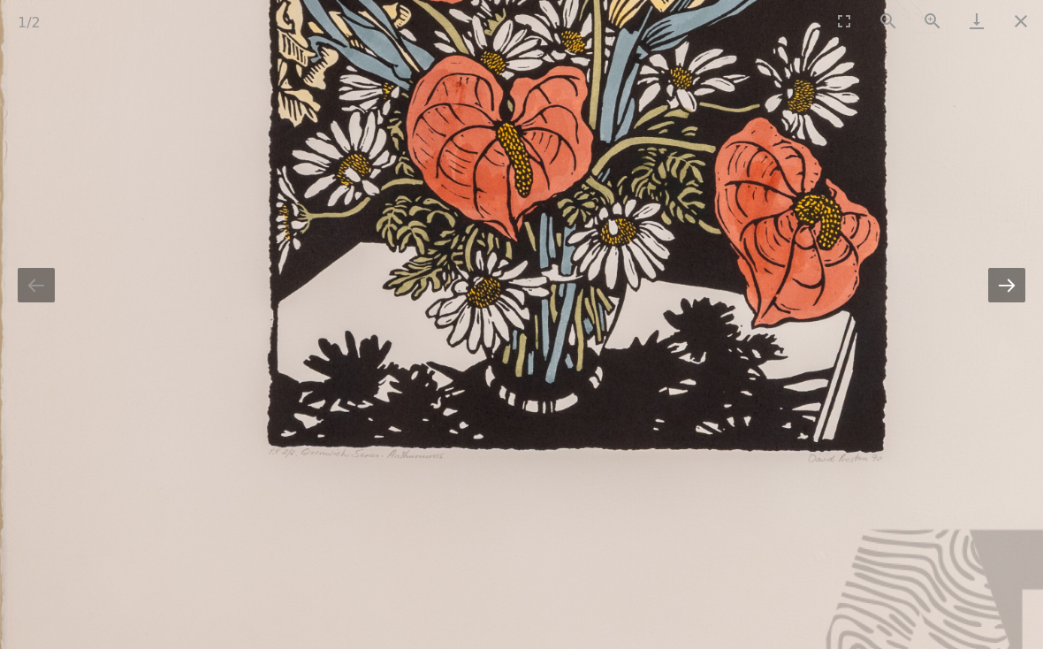
click at [1013, 286] on button "Next slide" at bounding box center [1006, 285] width 37 height 34
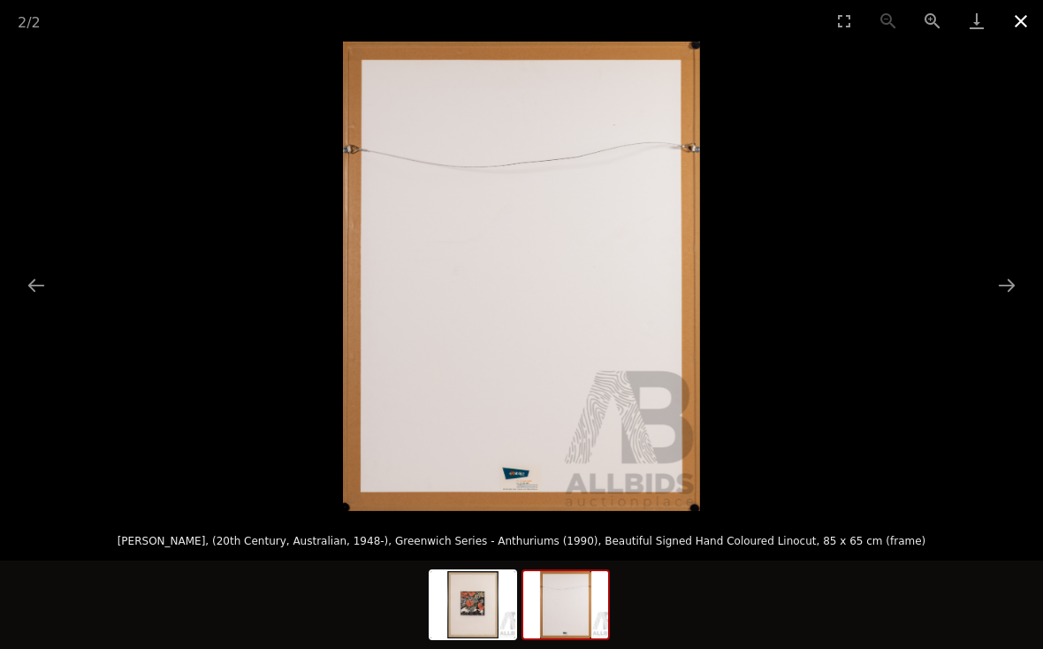
click at [1012, 16] on button "Close gallery" at bounding box center [1021, 21] width 44 height 42
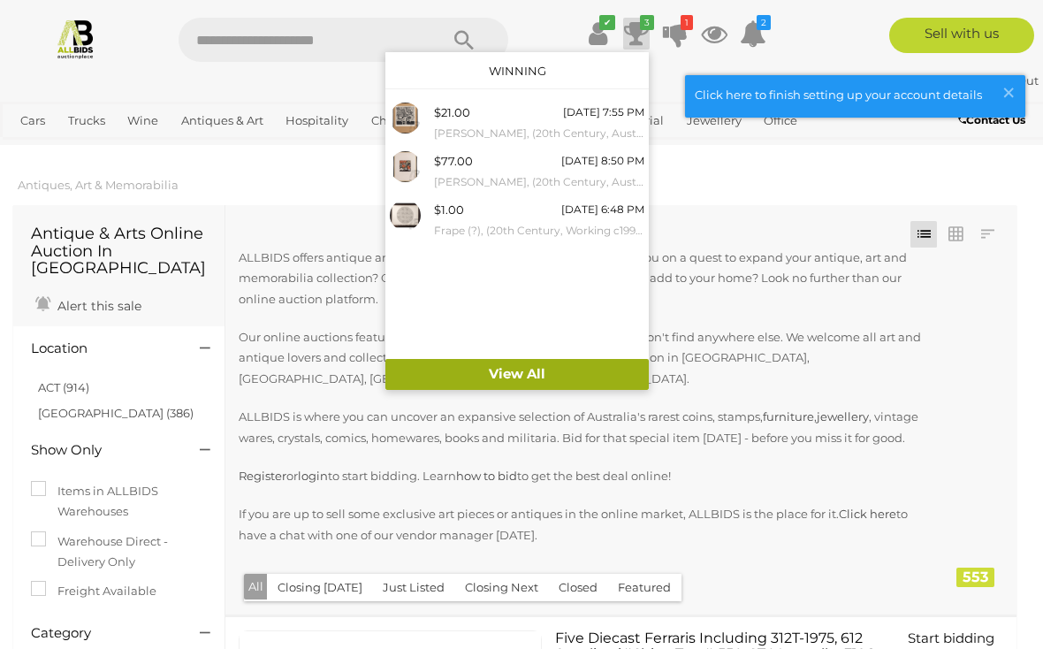
click at [536, 369] on link "View All" at bounding box center [516, 374] width 263 height 31
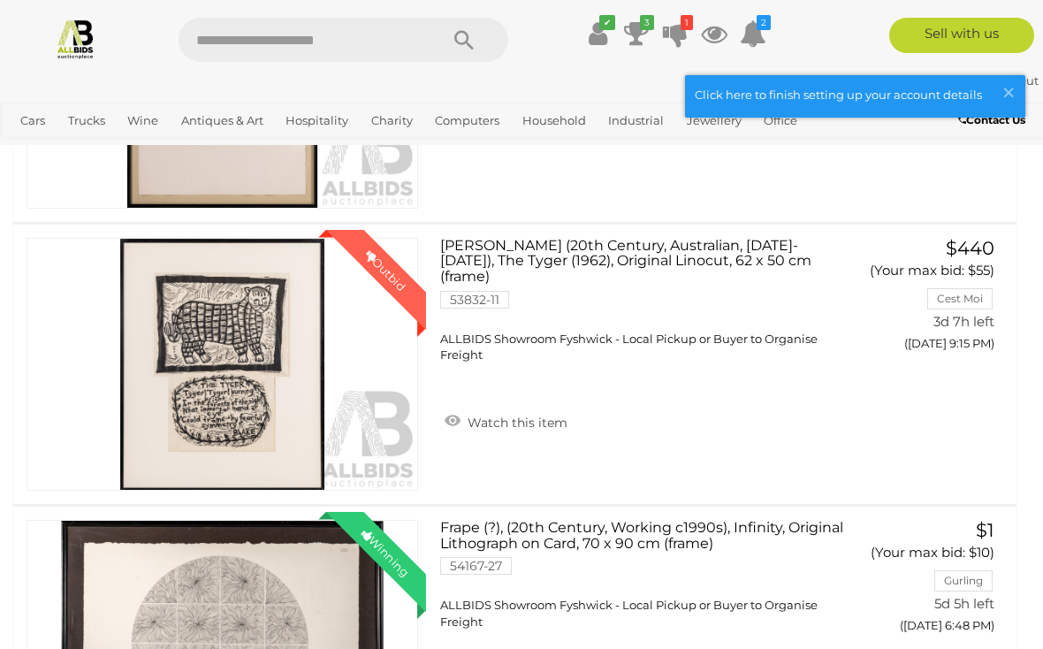
scroll to position [733, 0]
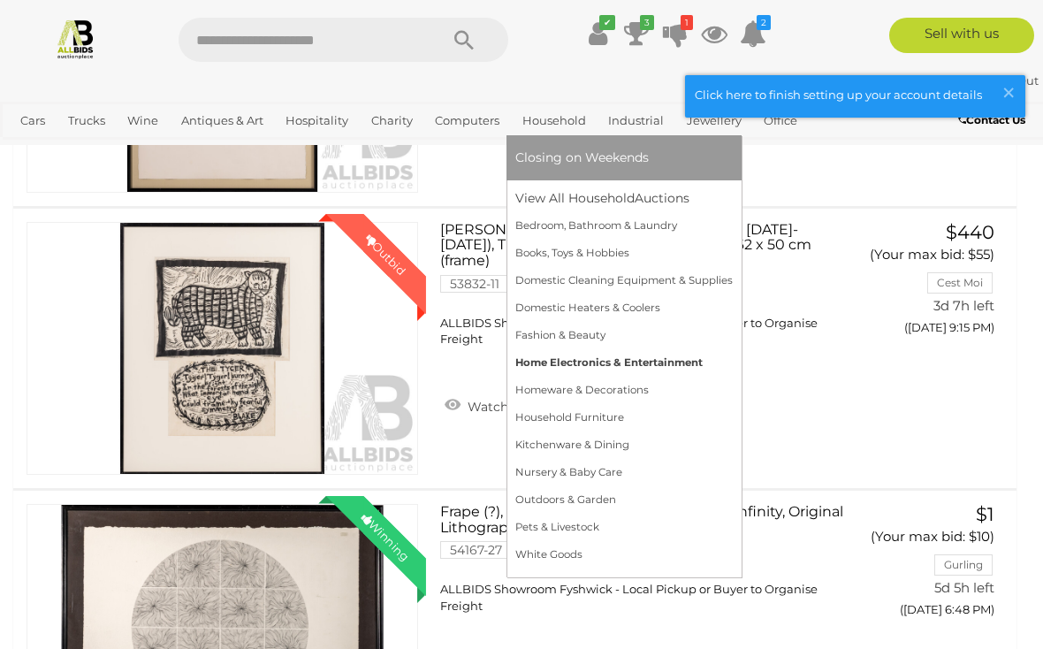
click at [657, 366] on link "Home Electronics & Entertainment" at bounding box center [623, 362] width 217 height 27
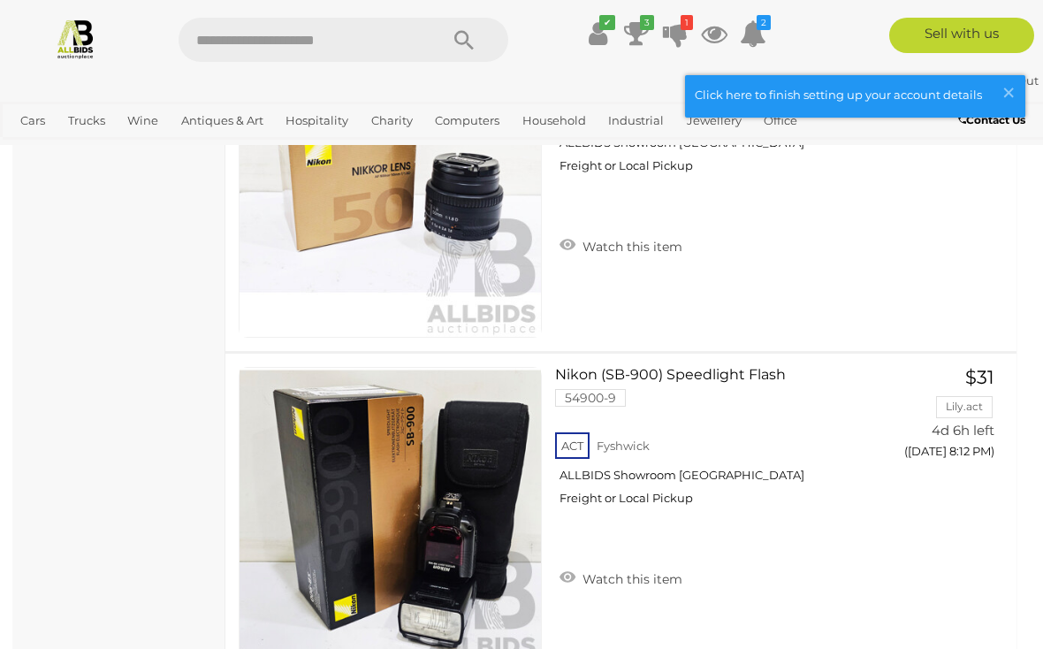
scroll to position [6563, 0]
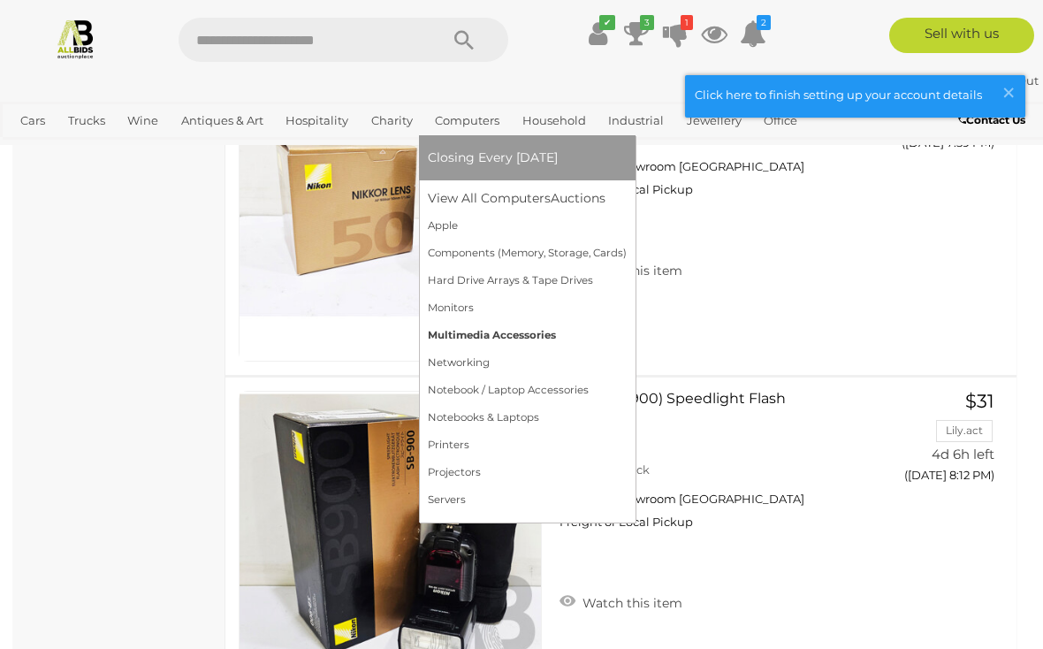
click at [523, 333] on link "Multimedia Accessories" at bounding box center [527, 335] width 199 height 27
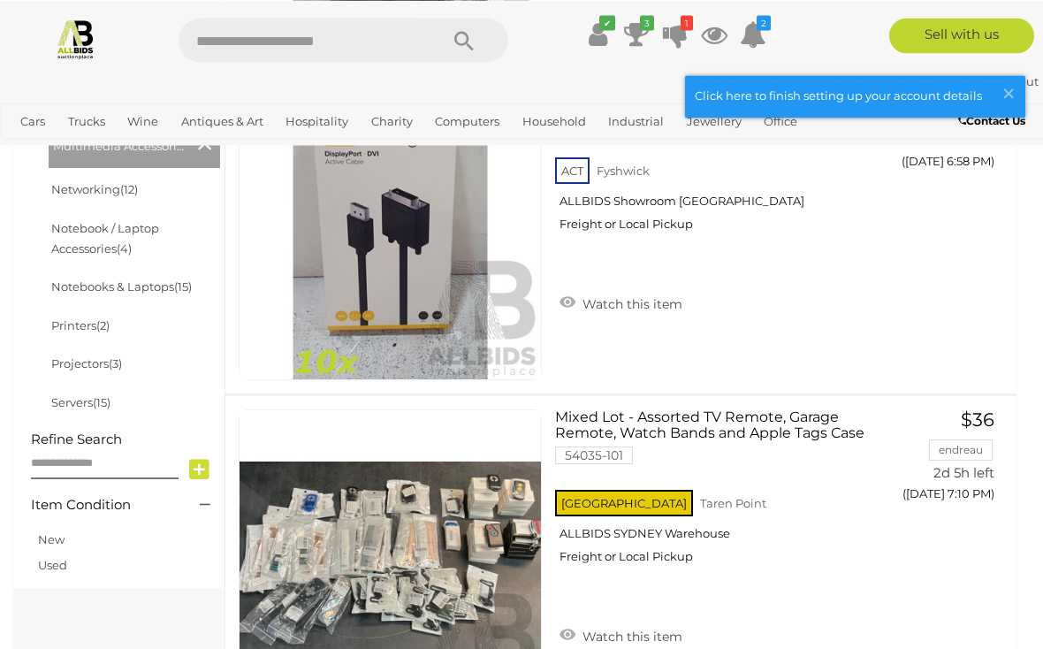
scroll to position [740, 0]
